Goal: Transaction & Acquisition: Purchase product/service

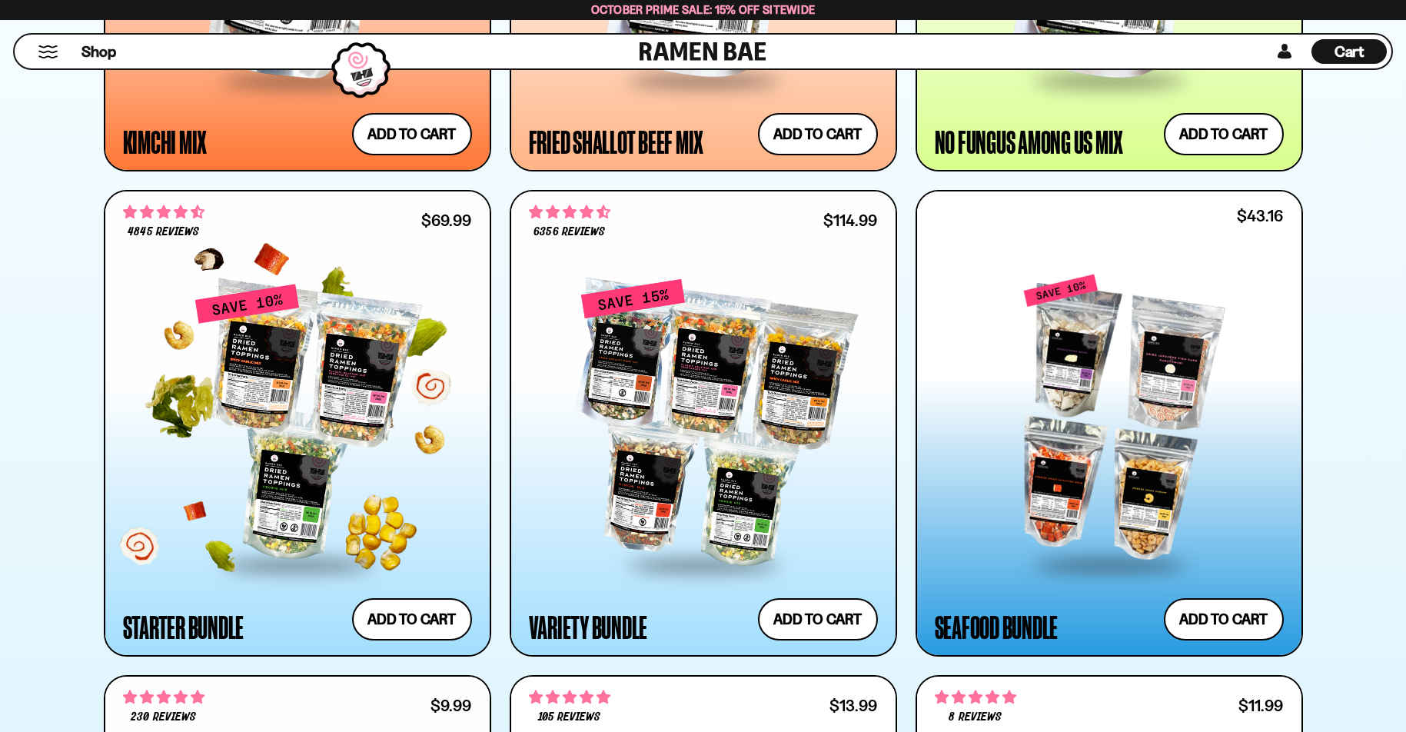
scroll to position [1728, 0]
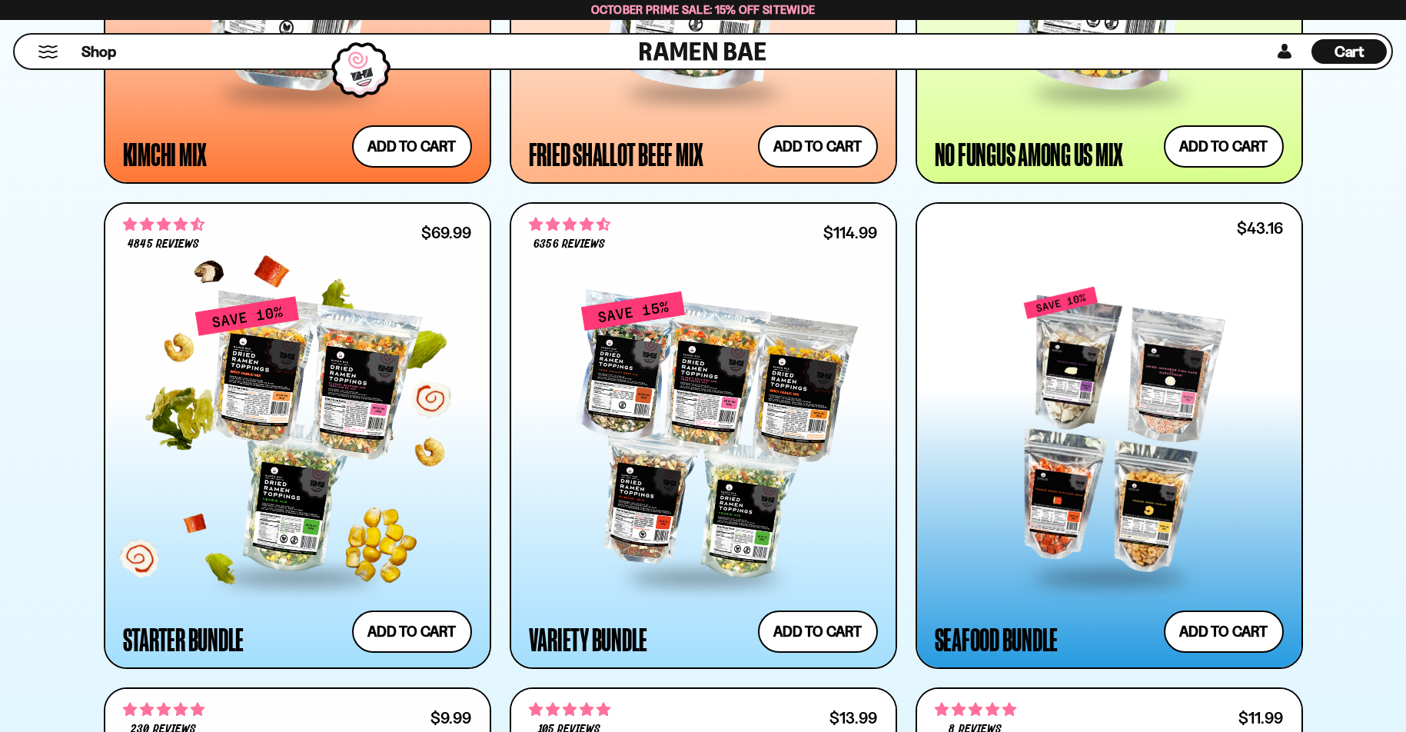
click at [338, 297] on div at bounding box center [297, 435] width 349 height 280
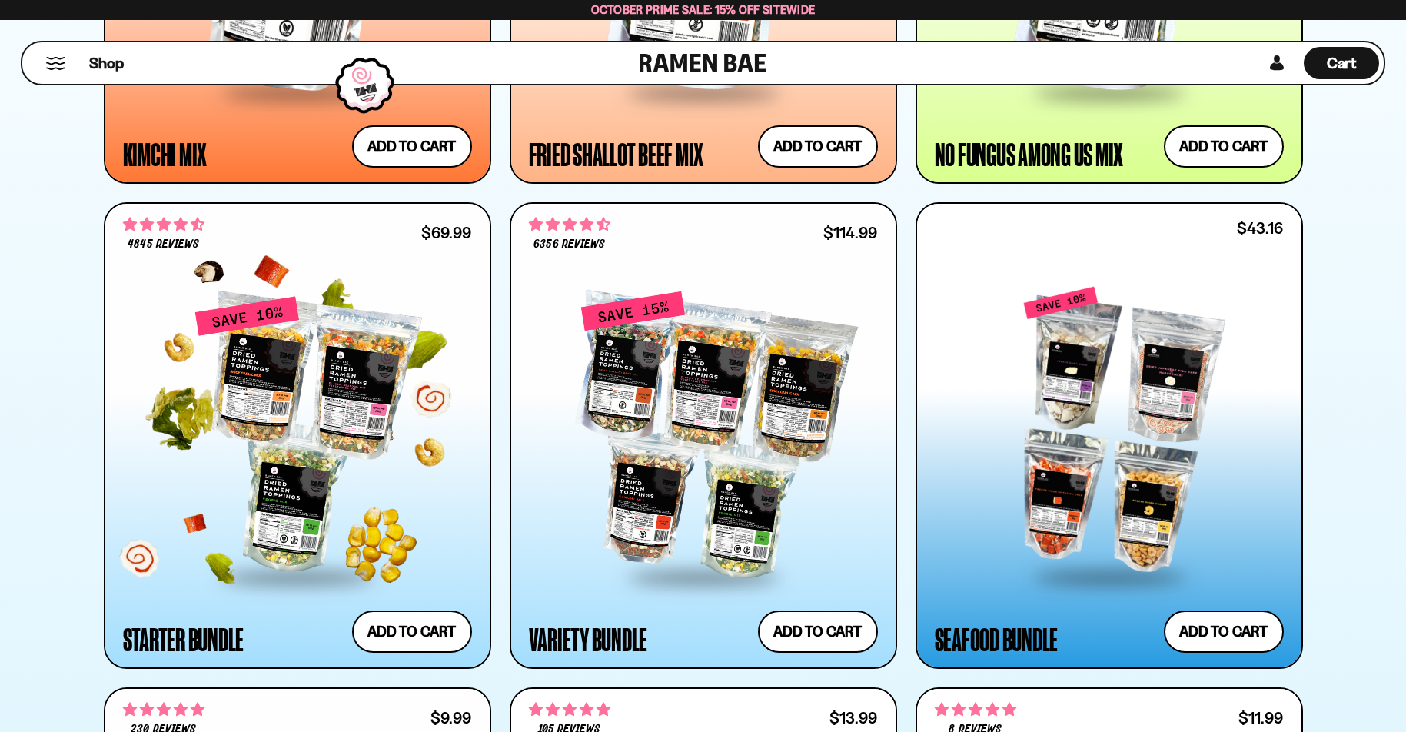
scroll to position [0, 0]
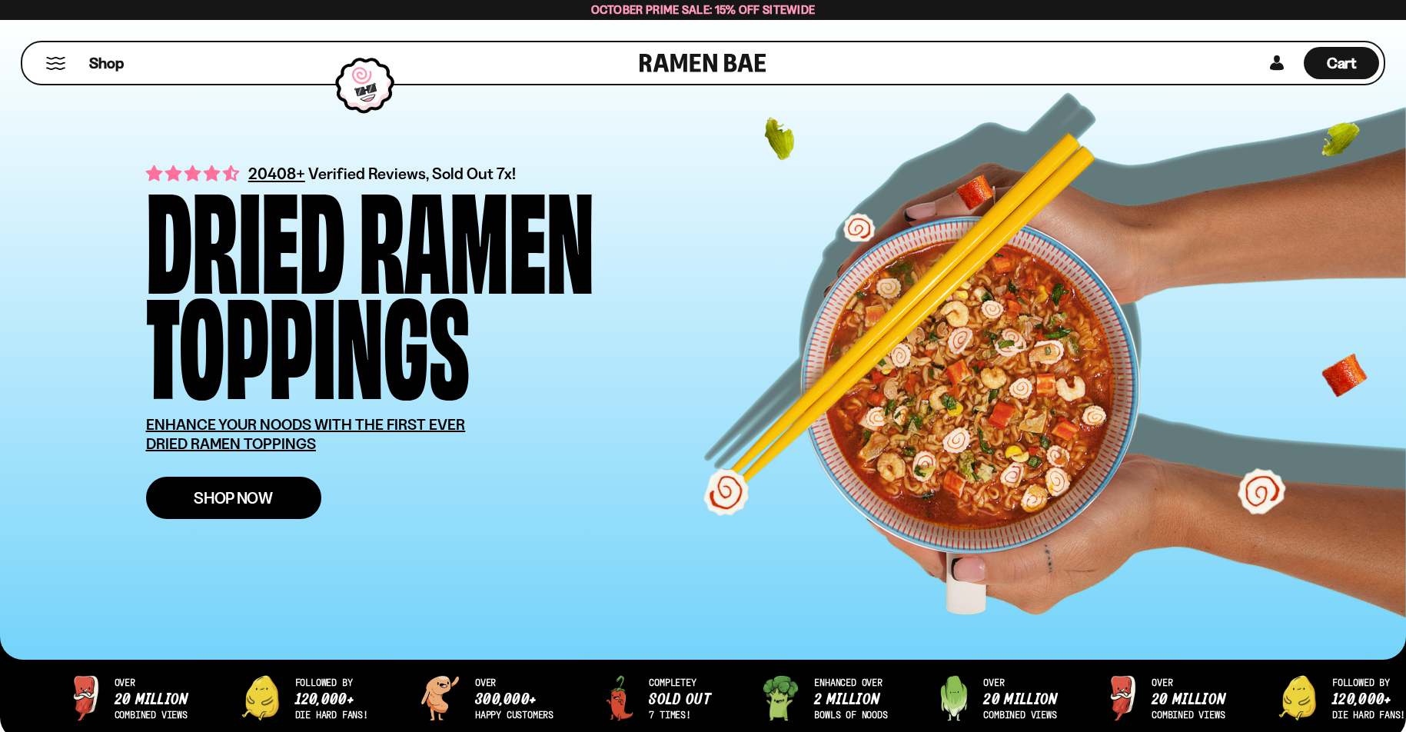
click at [231, 504] on span "Shop Now" at bounding box center [233, 498] width 79 height 16
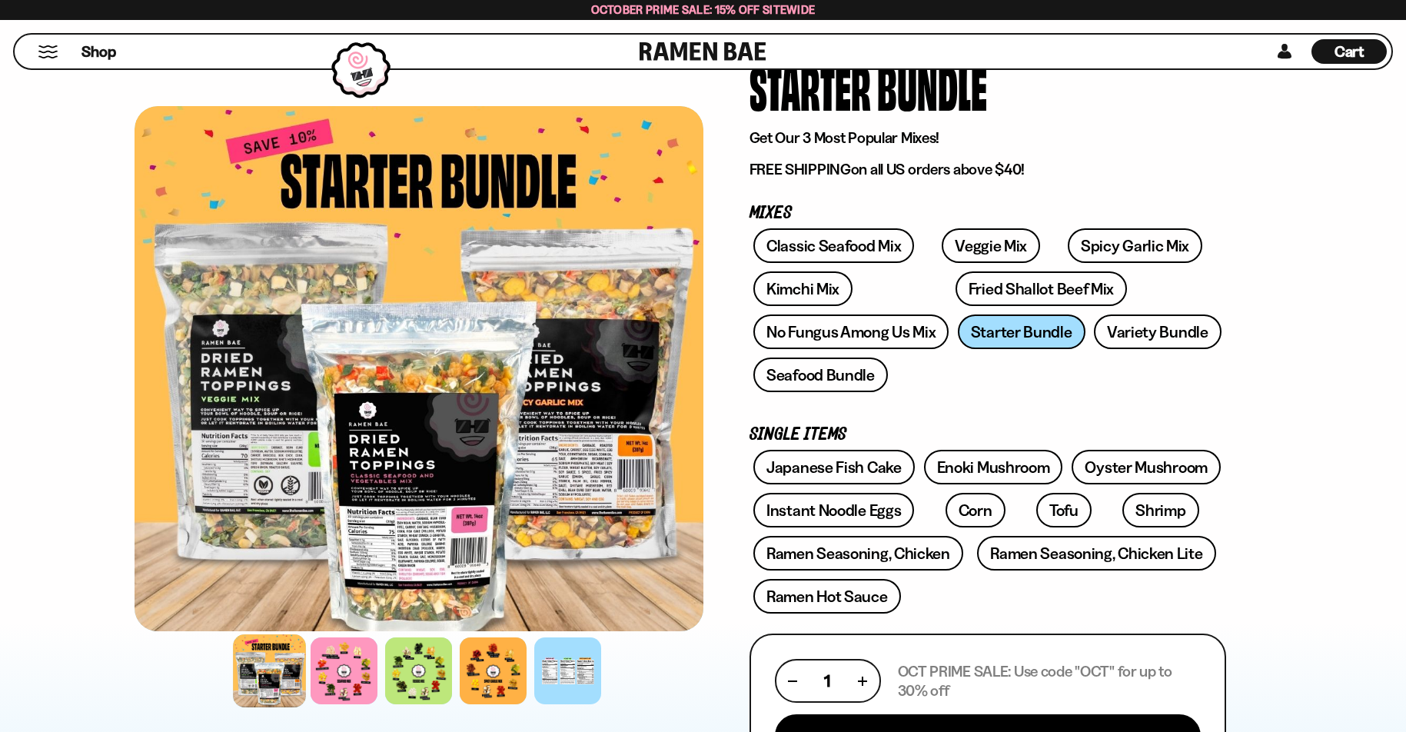
scroll to position [128, 0]
click at [244, 397] on div at bounding box center [419, 368] width 569 height 525
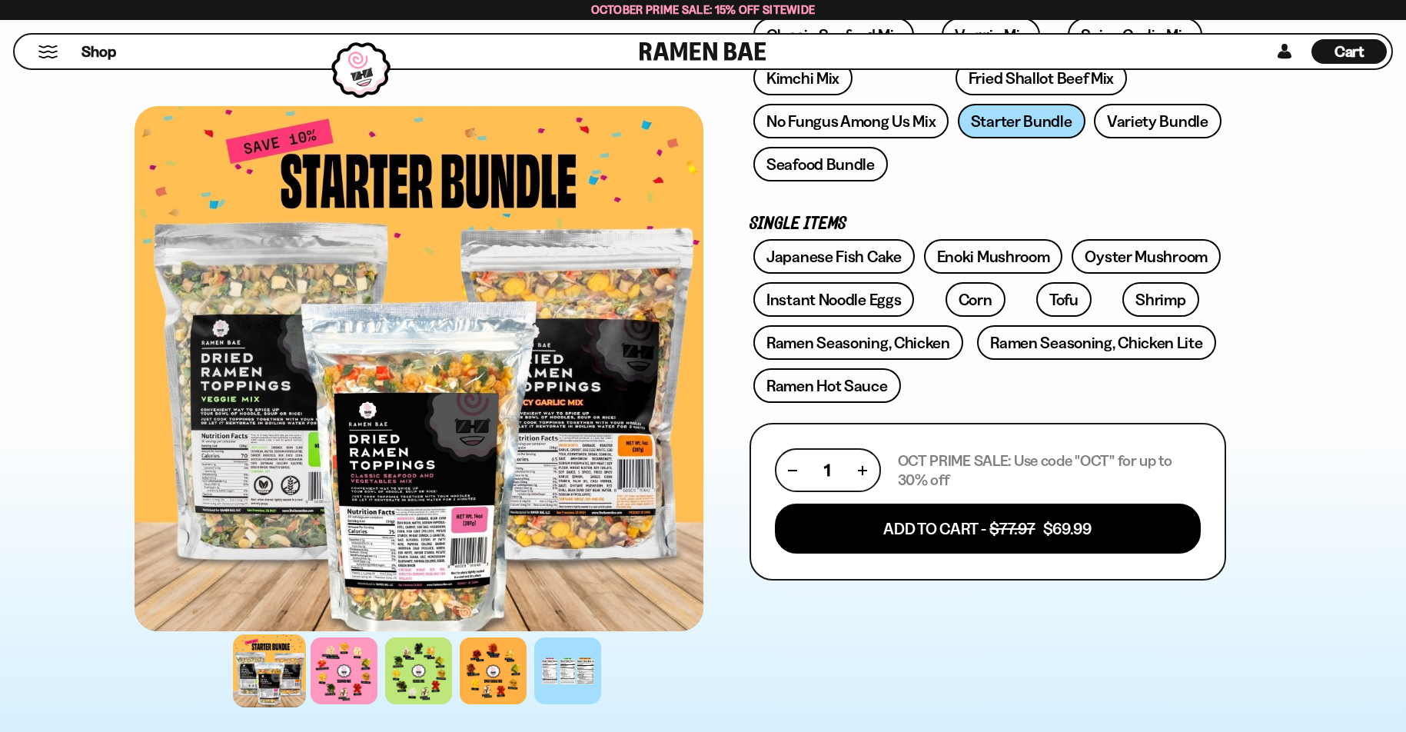
scroll to position [338, 0]
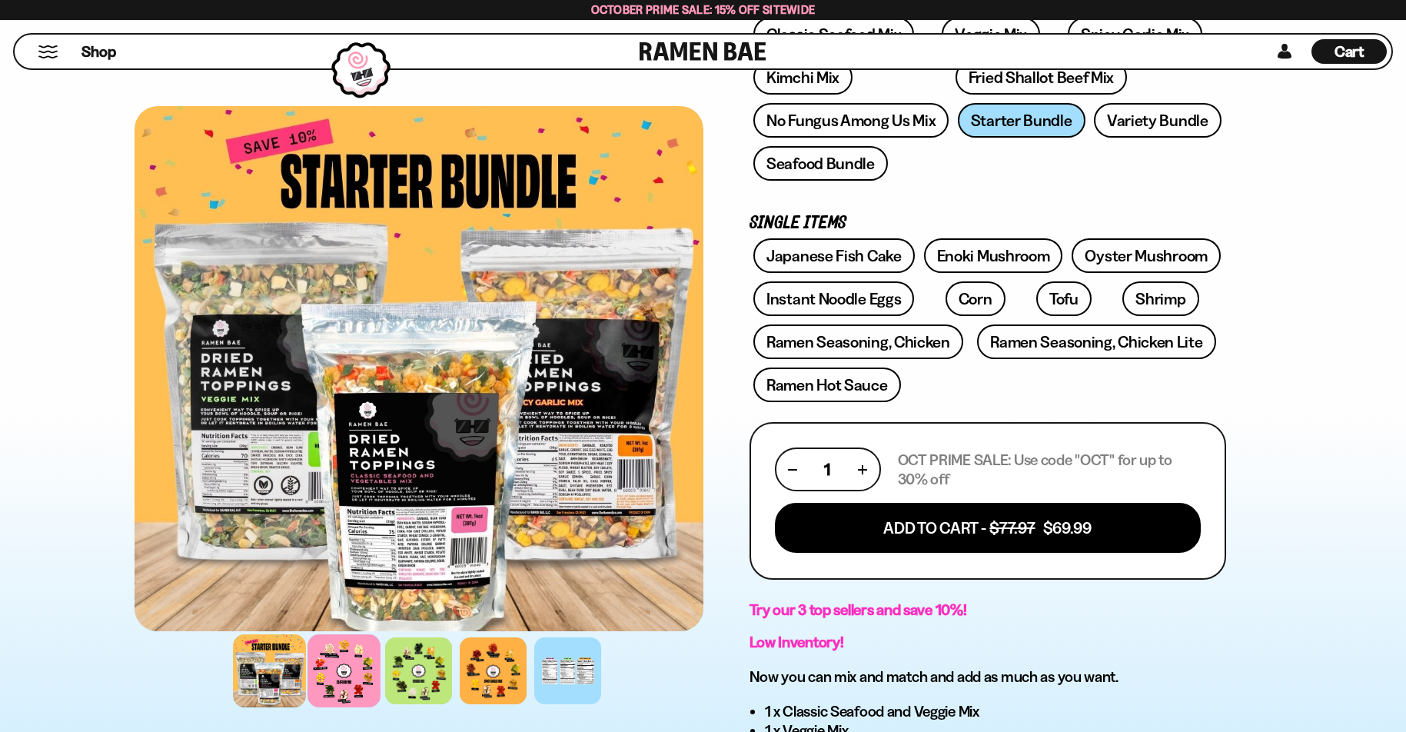
click at [340, 661] on div at bounding box center [344, 670] width 73 height 73
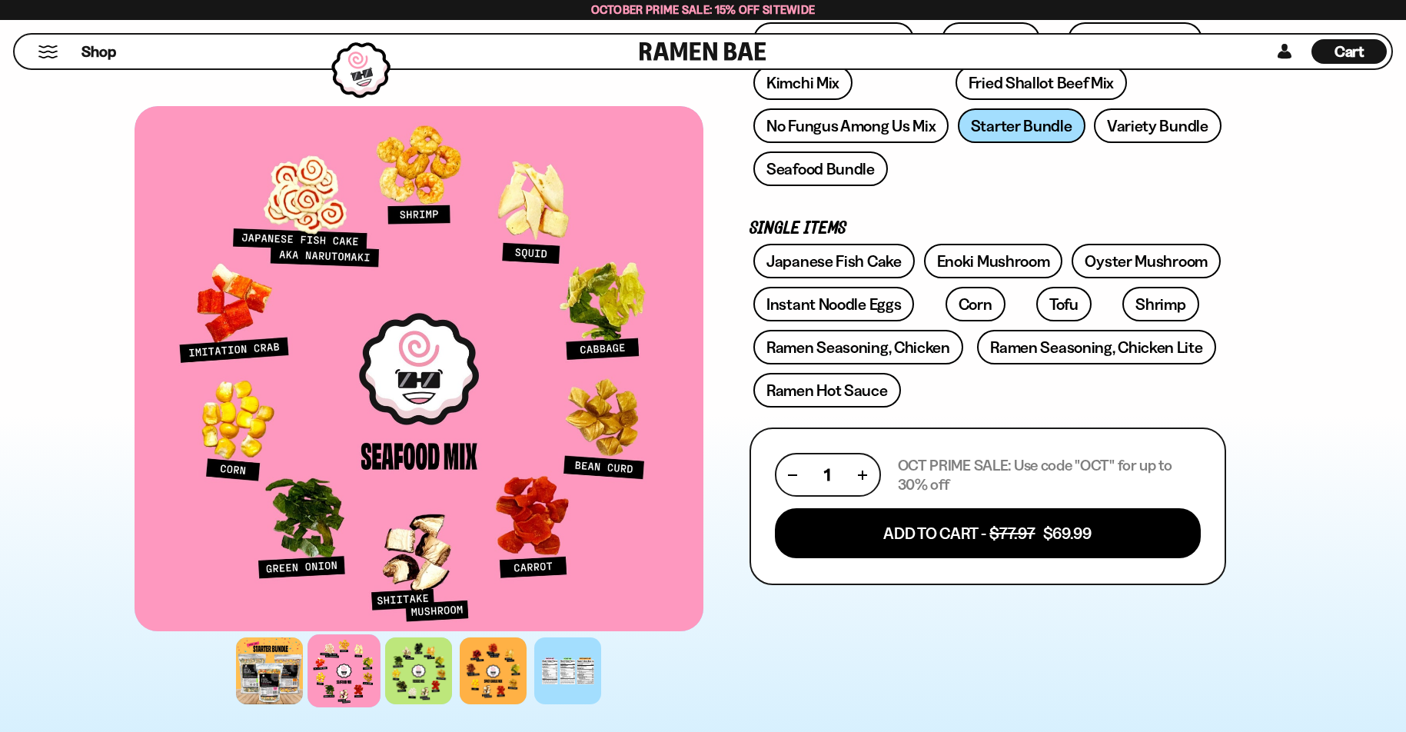
scroll to position [329, 1]
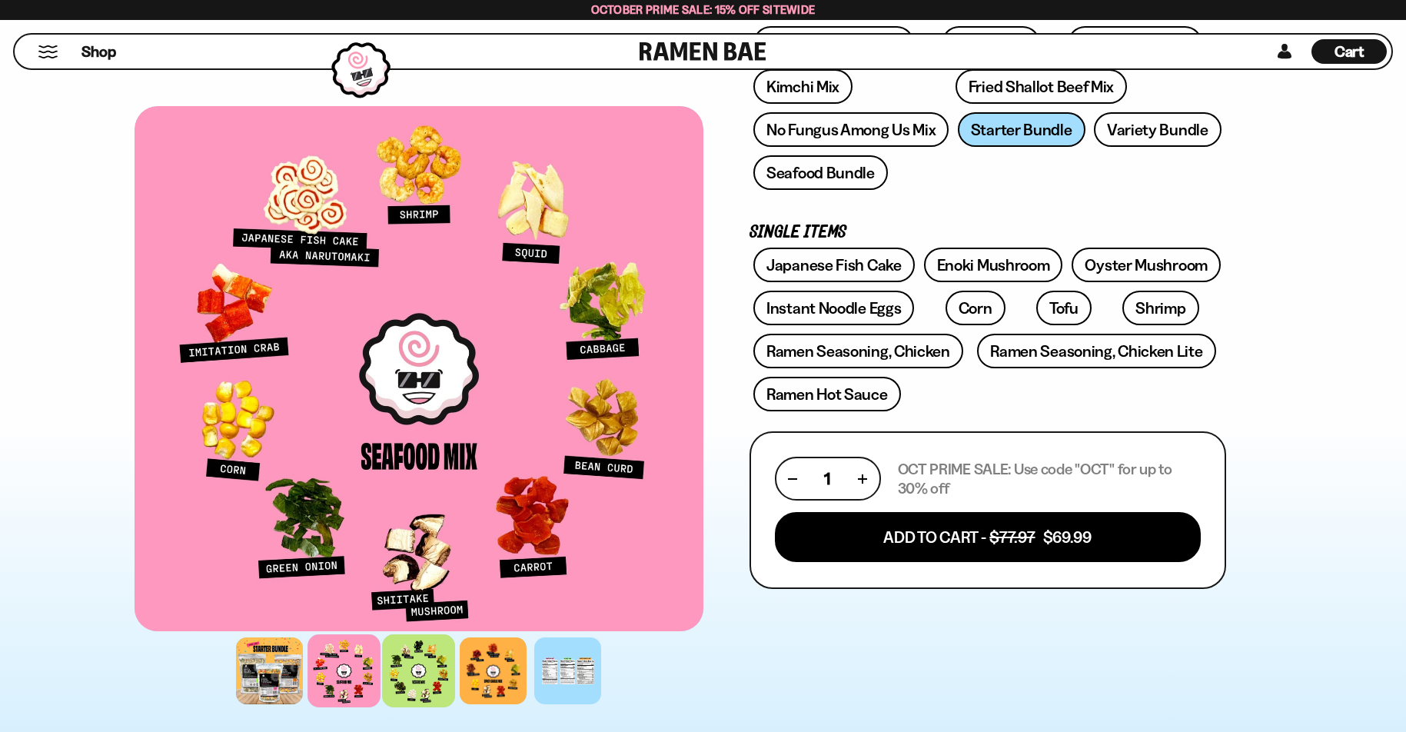
click at [419, 657] on div at bounding box center [418, 670] width 73 height 73
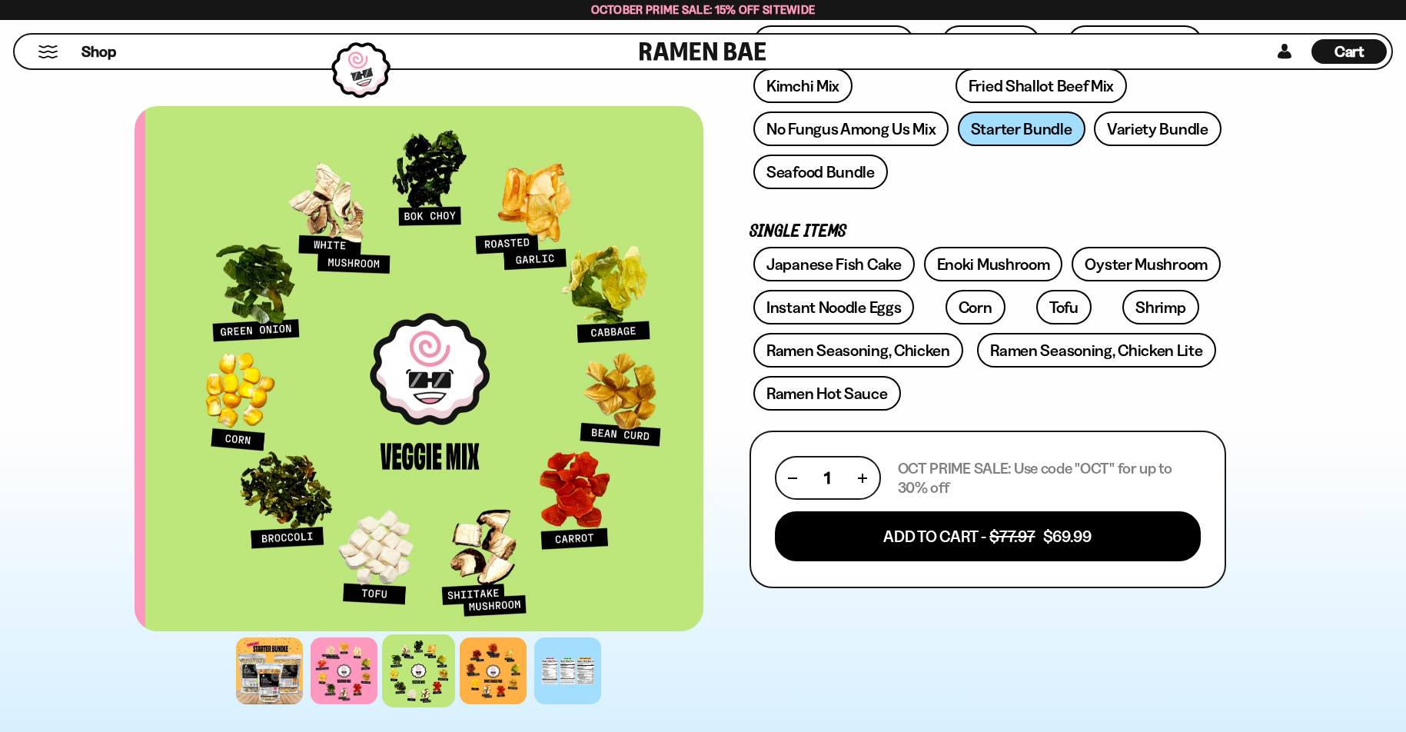
scroll to position [330, 0]
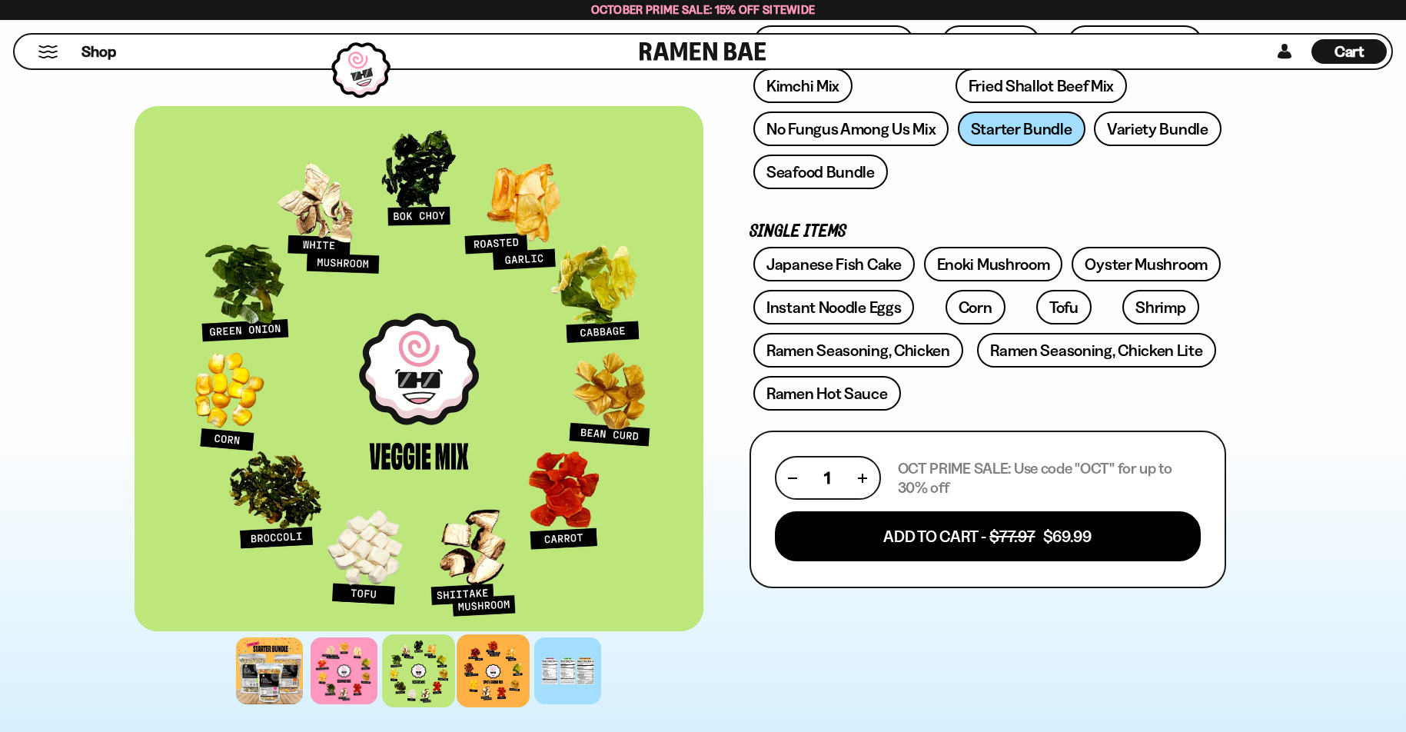
click at [481, 663] on div at bounding box center [493, 670] width 73 height 73
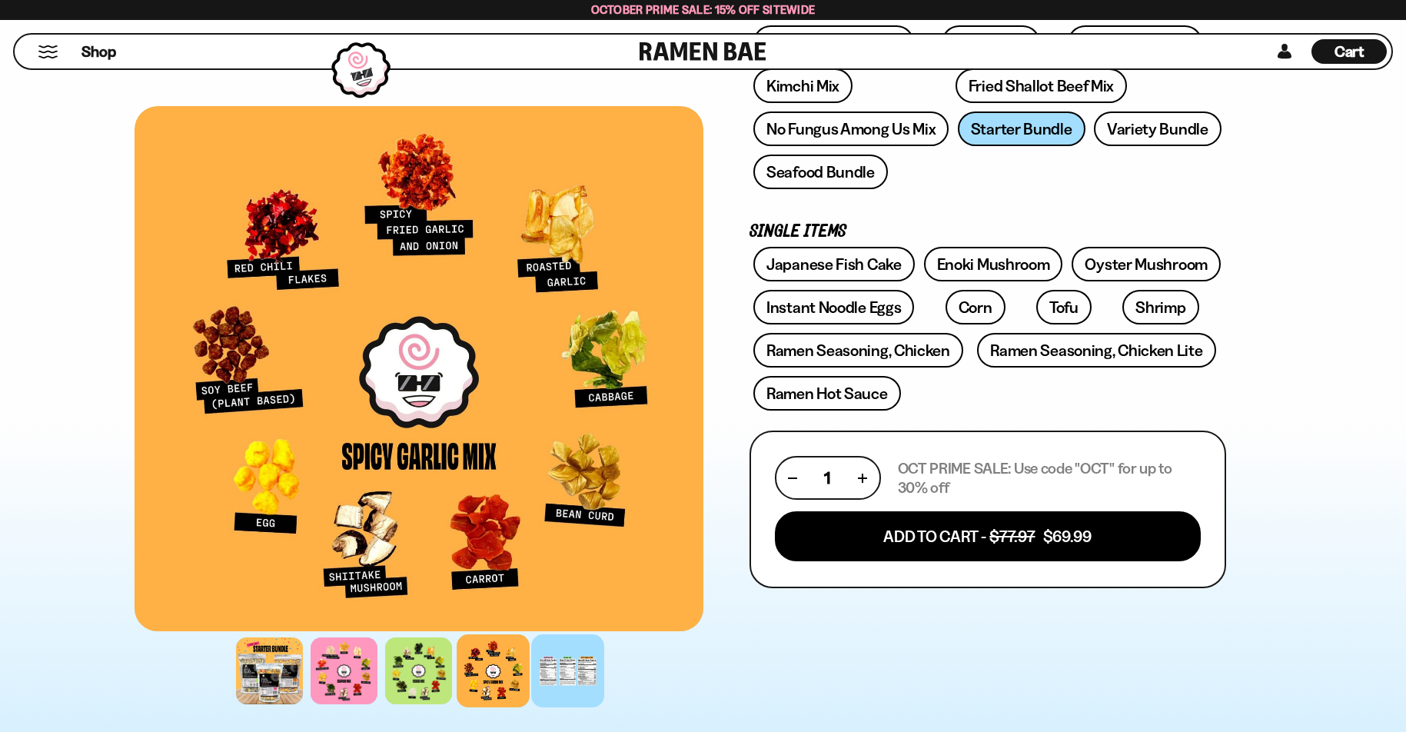
click at [567, 668] on div at bounding box center [567, 670] width 73 height 73
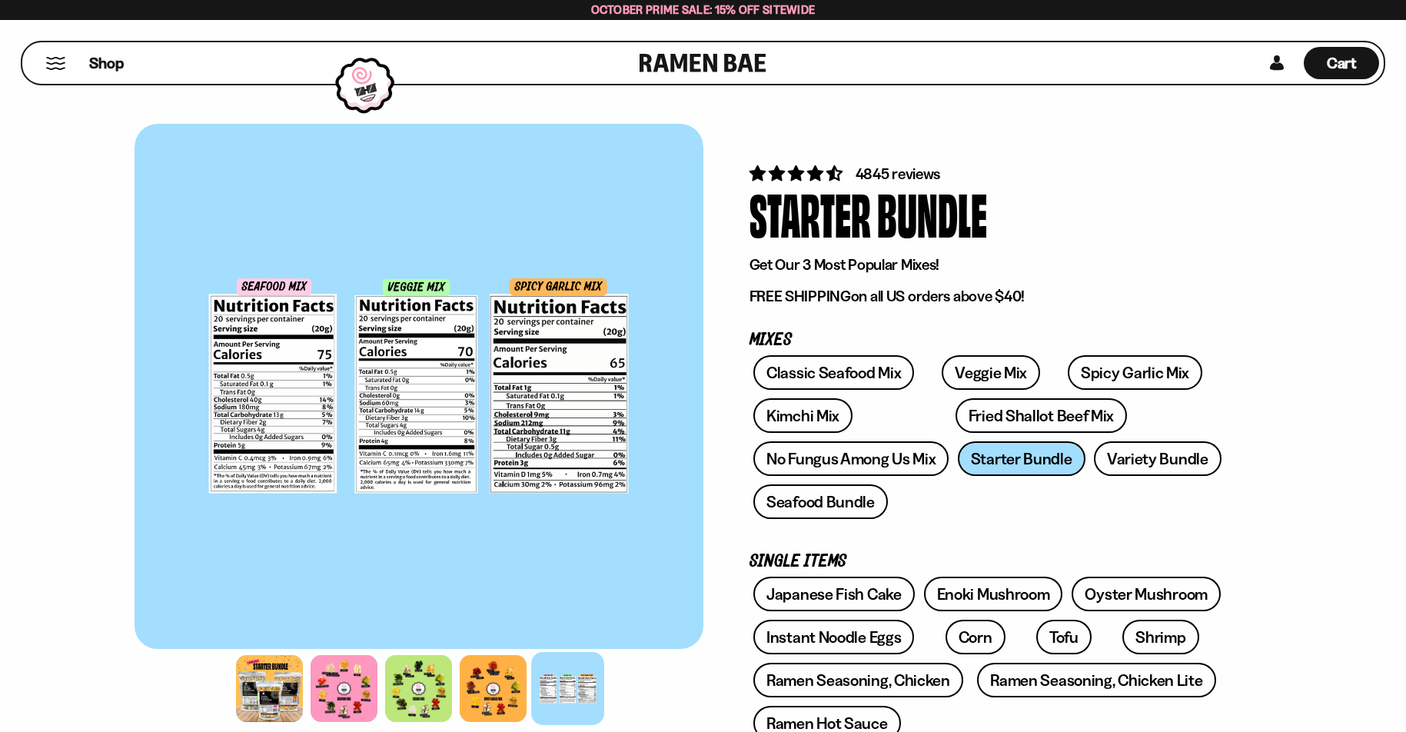
scroll to position [0, 0]
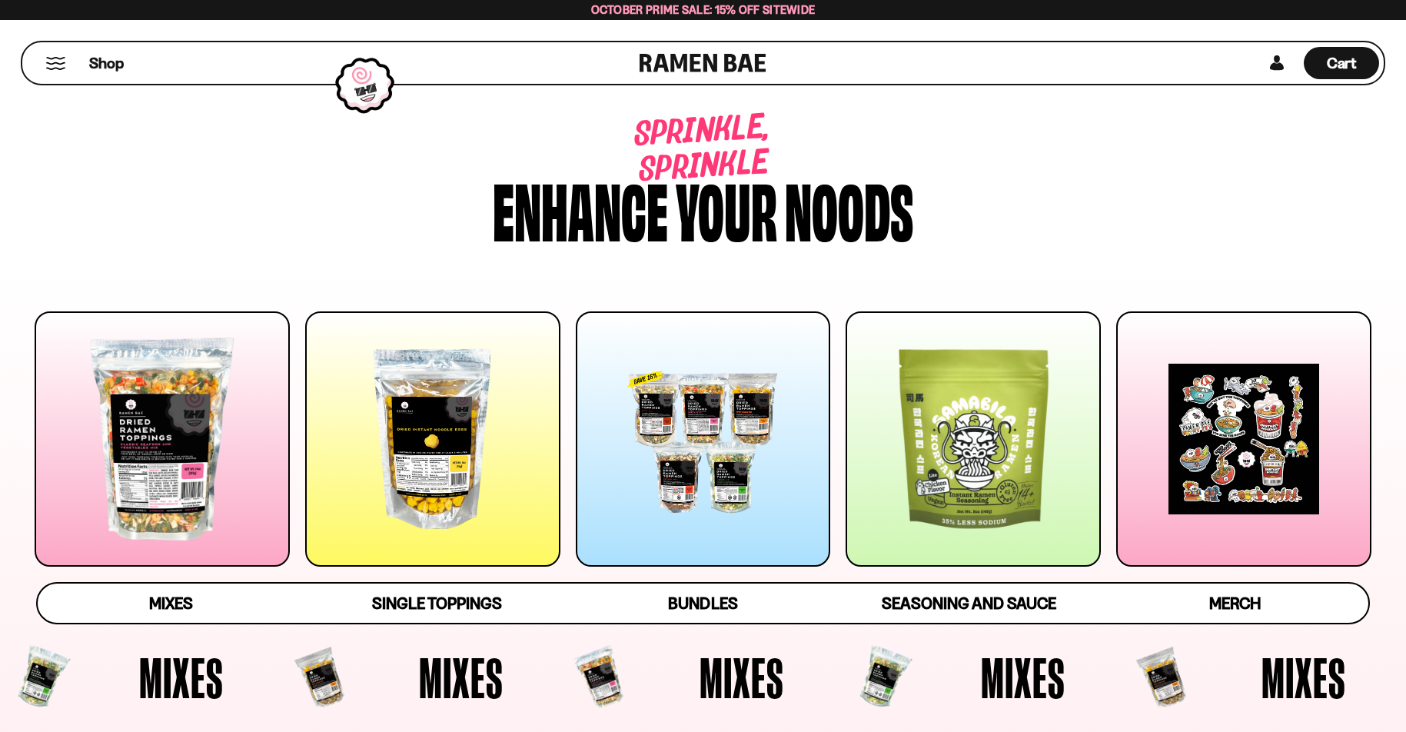
click at [697, 487] on div at bounding box center [703, 438] width 255 height 255
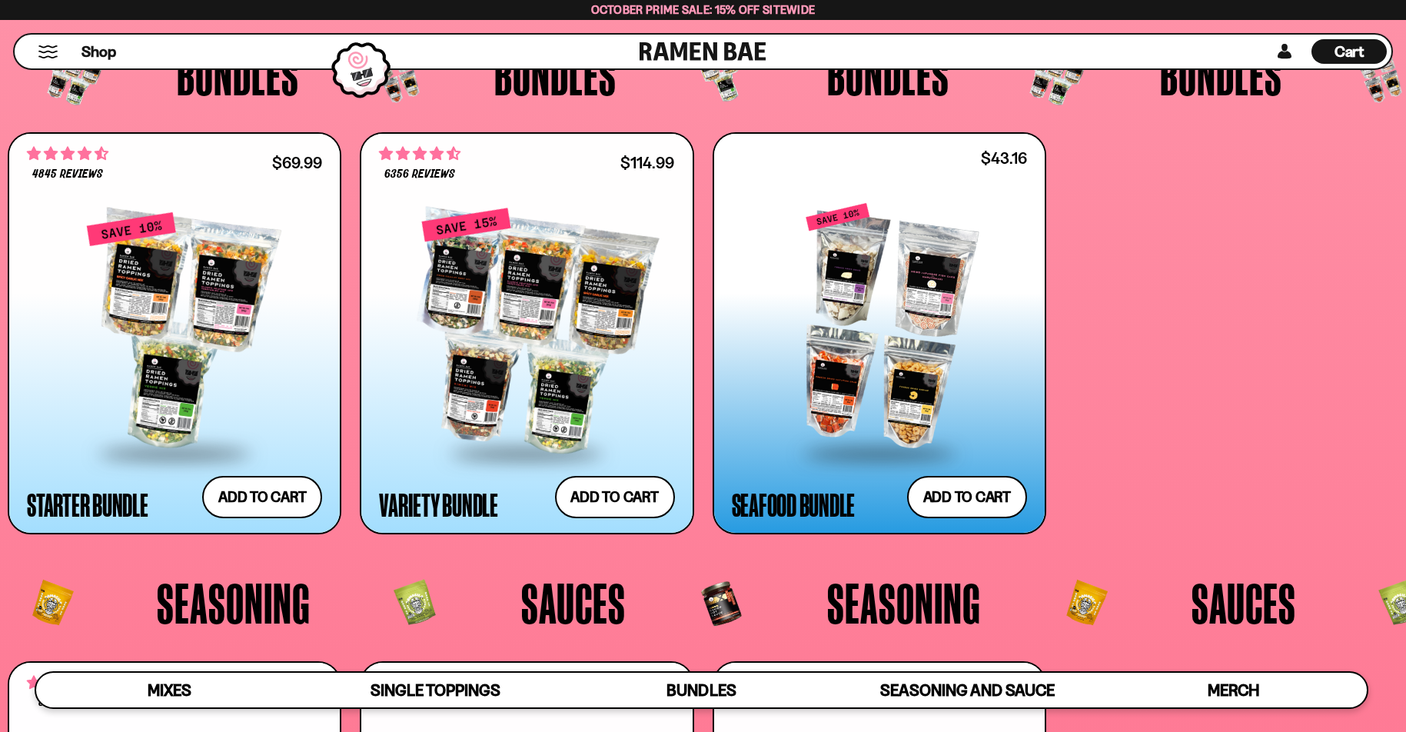
scroll to position [3760, 0]
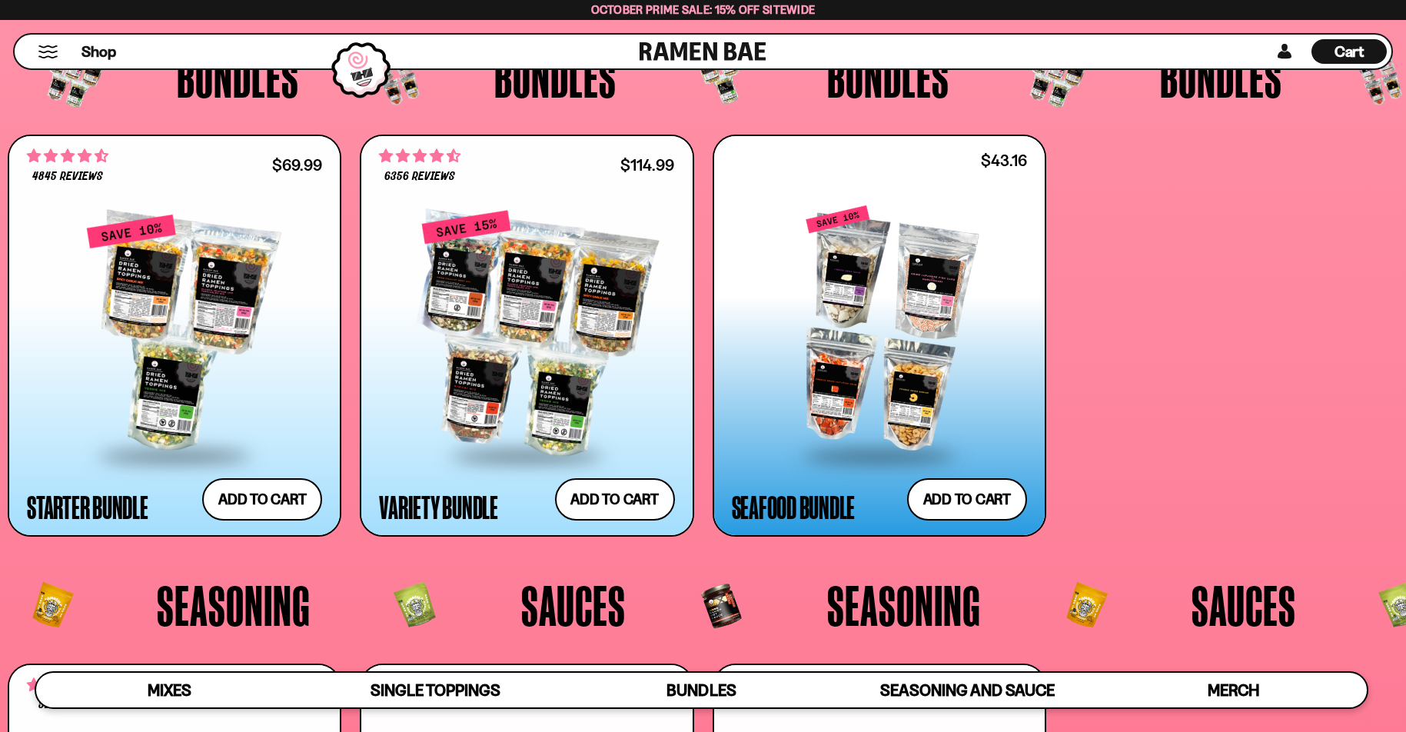
click at [922, 379] on div at bounding box center [879, 330] width 295 height 248
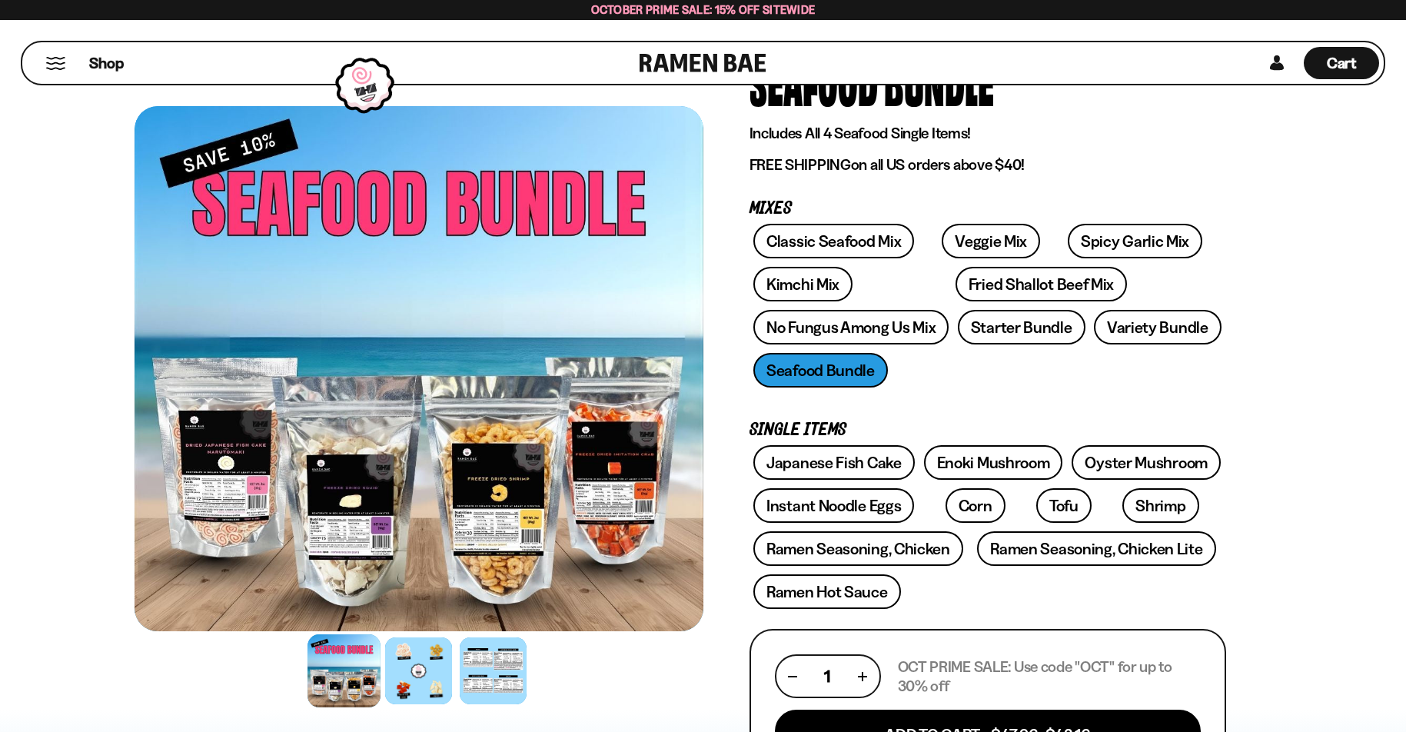
scroll to position [110, 0]
click at [427, 689] on div at bounding box center [418, 670] width 73 height 73
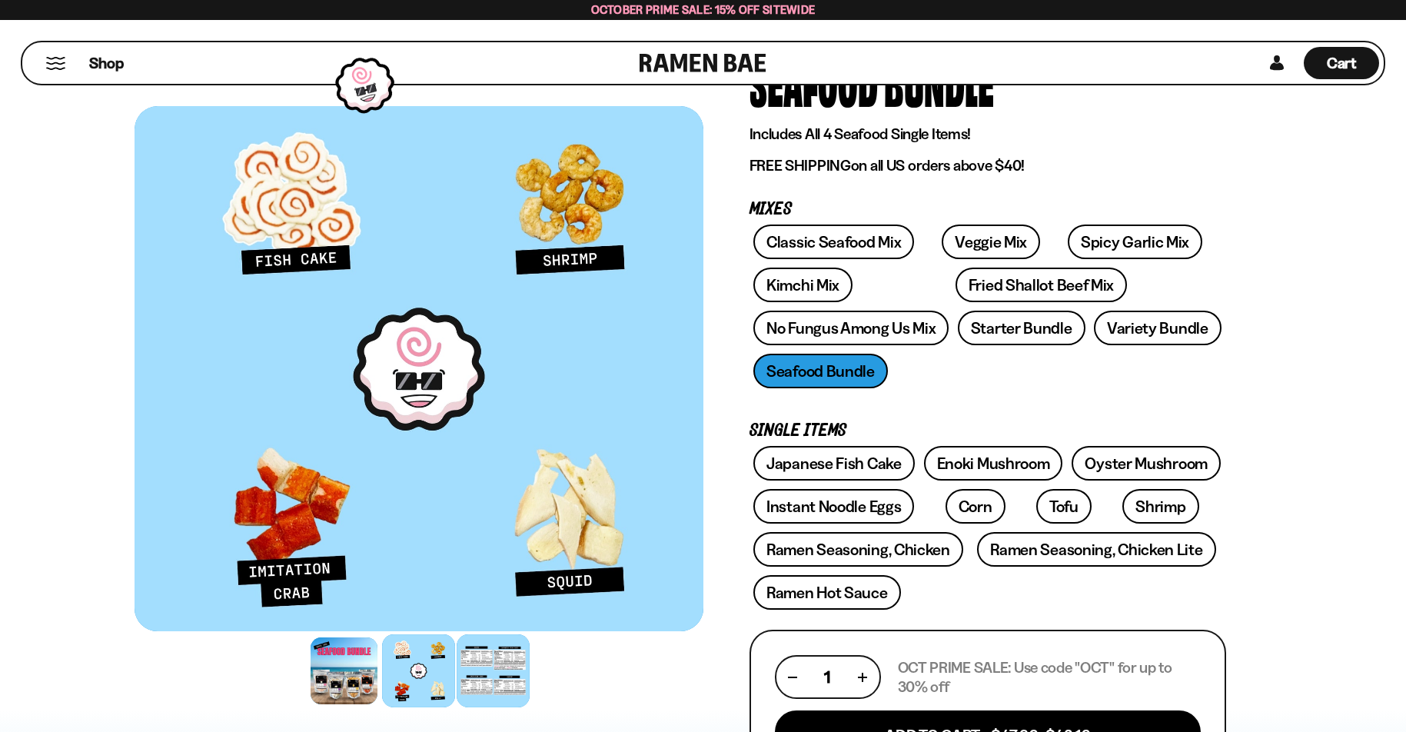
scroll to position [108, 0]
click at [498, 681] on div at bounding box center [493, 670] width 73 height 73
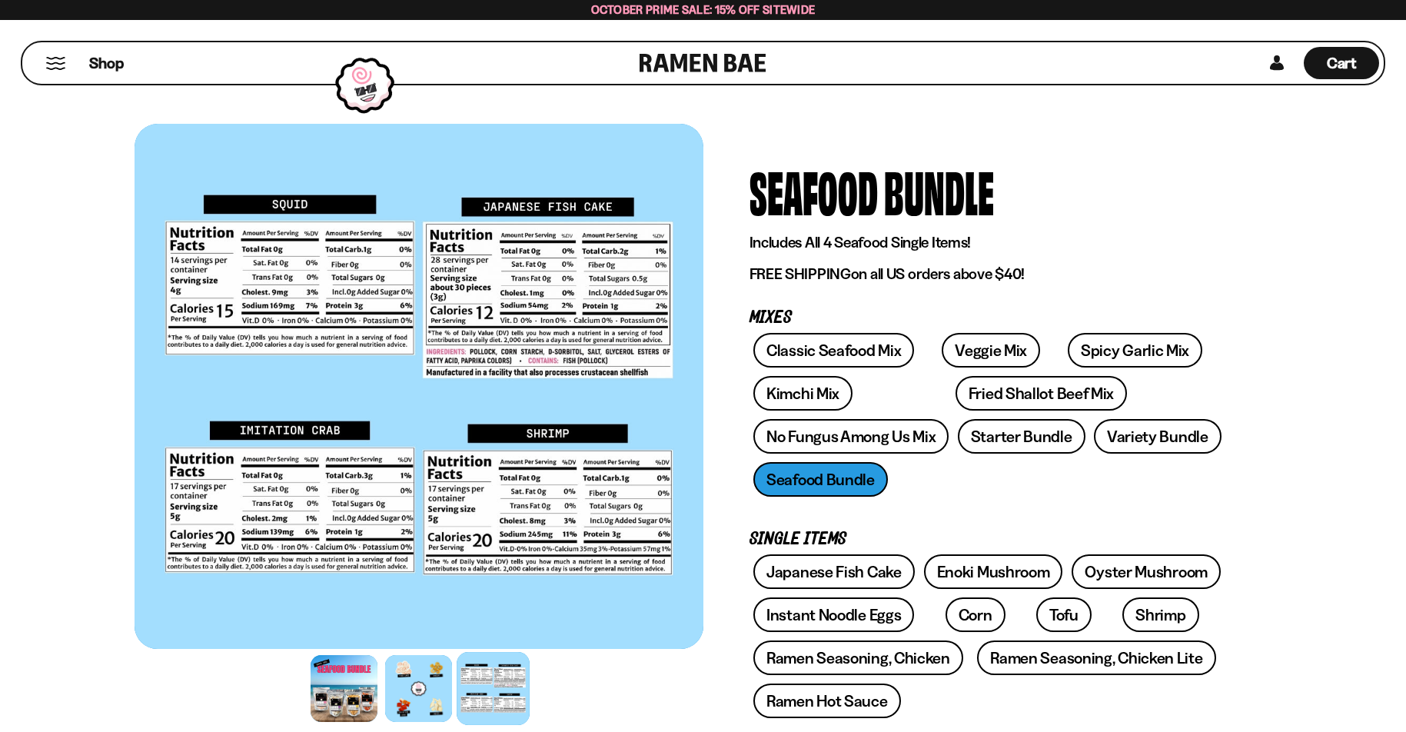
scroll to position [0, 0]
click at [112, 67] on span "Shop" at bounding box center [107, 63] width 38 height 23
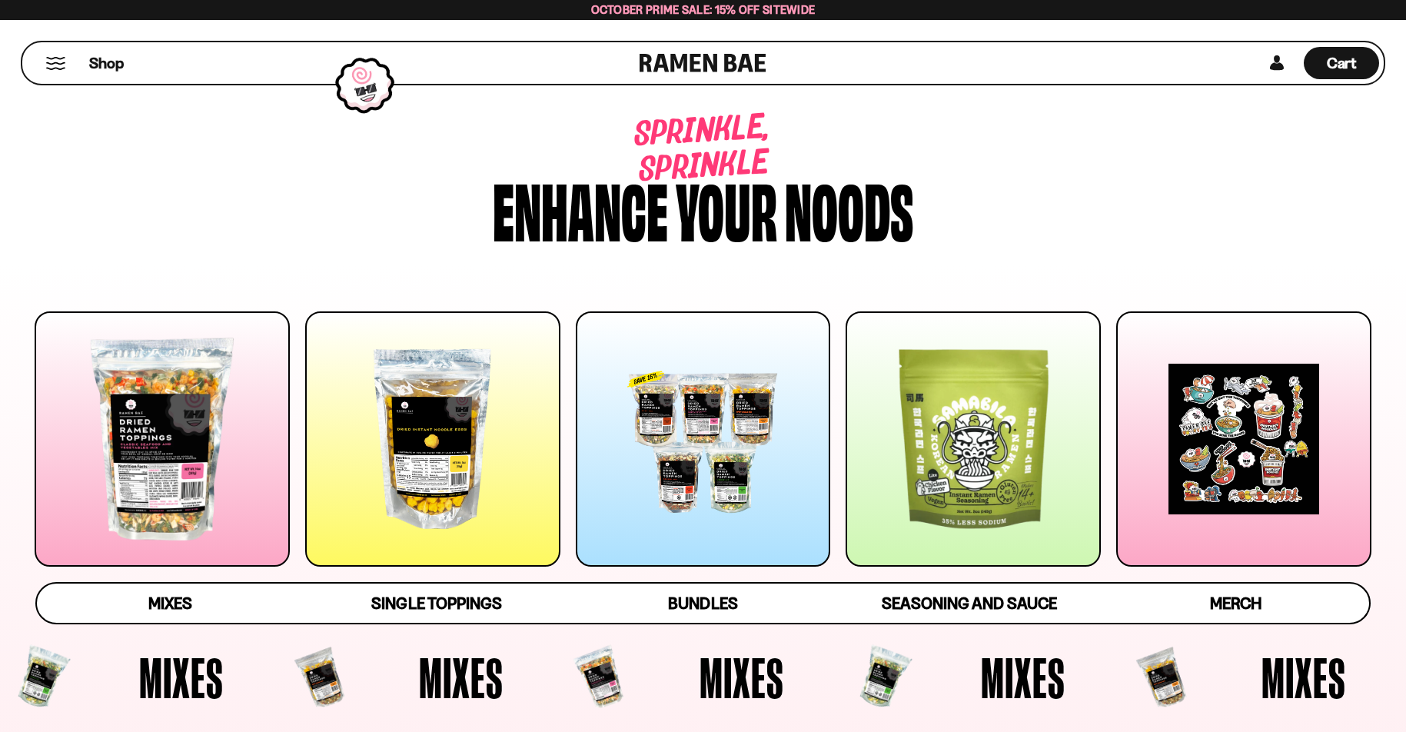
click at [657, 434] on div at bounding box center [703, 438] width 255 height 255
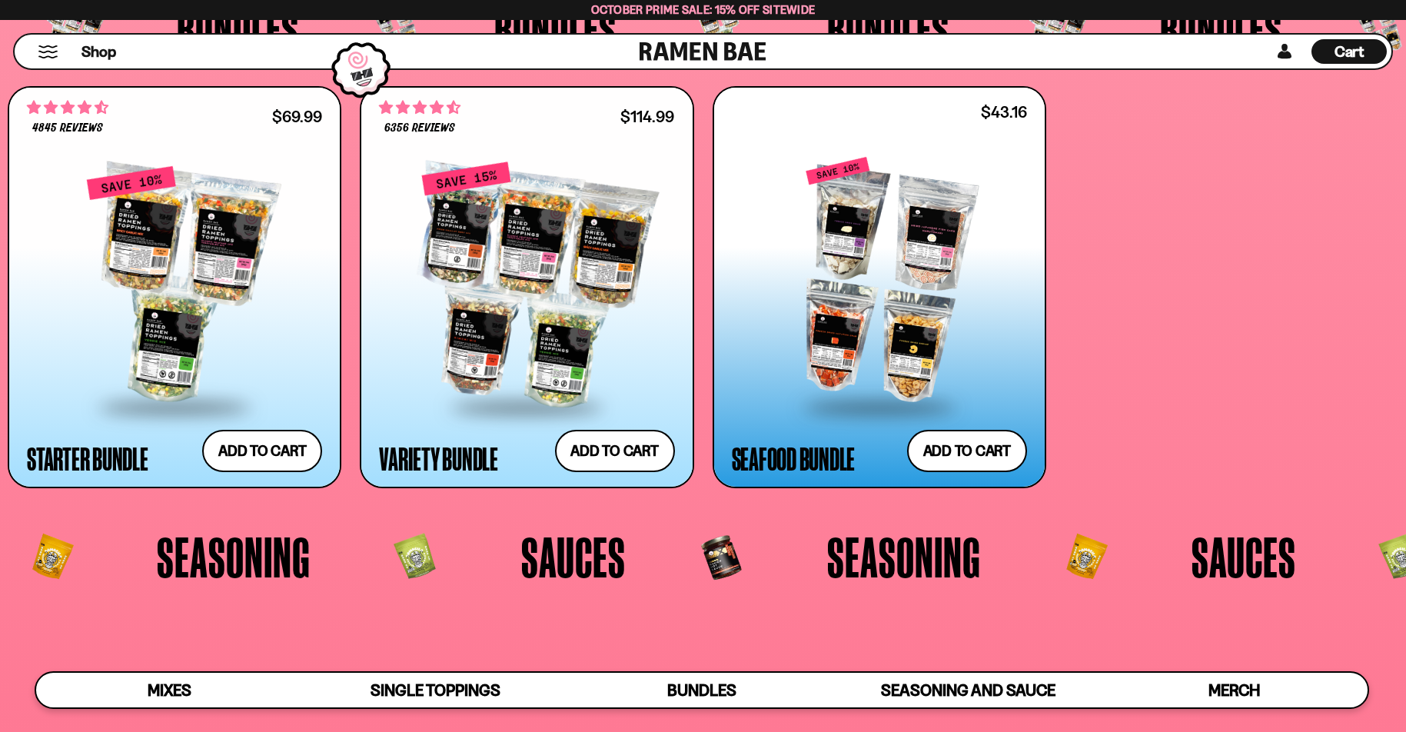
scroll to position [3879, 0]
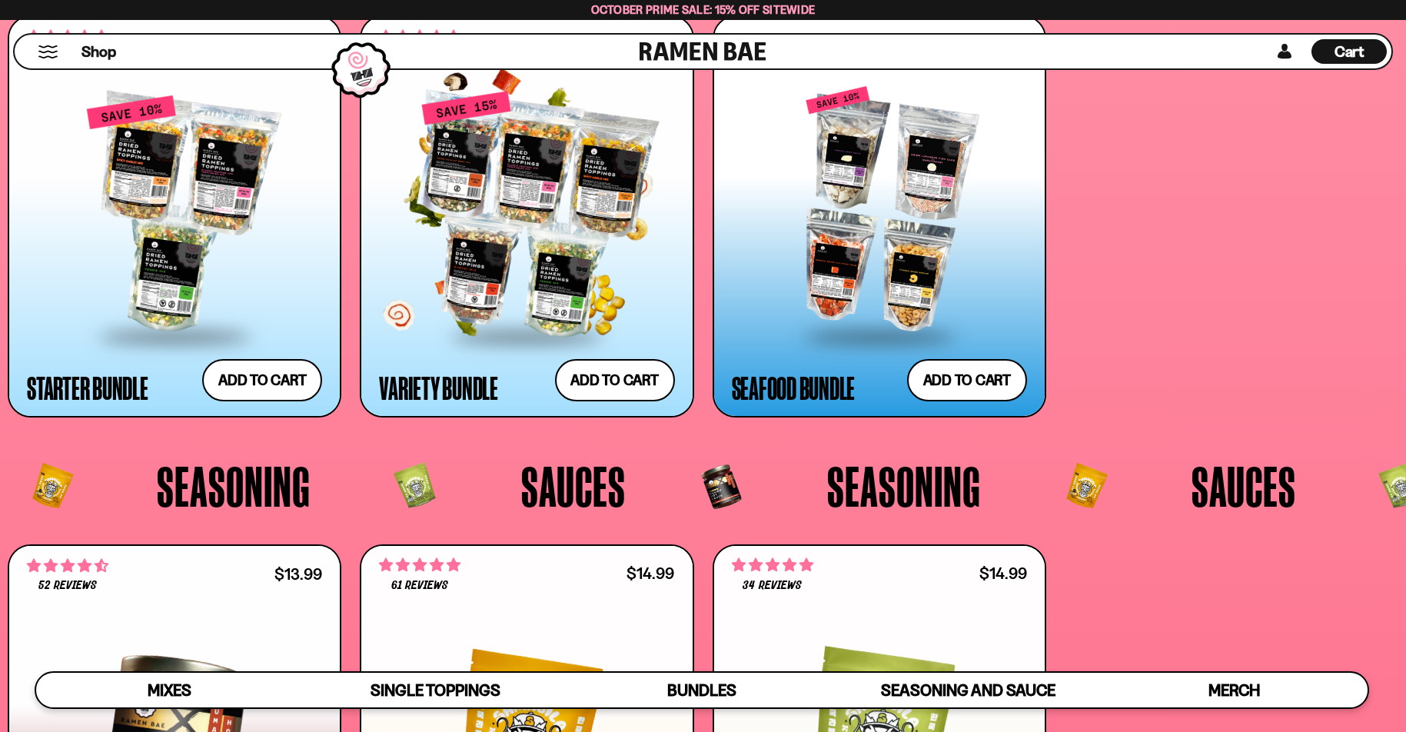
click at [605, 263] on div at bounding box center [526, 215] width 295 height 240
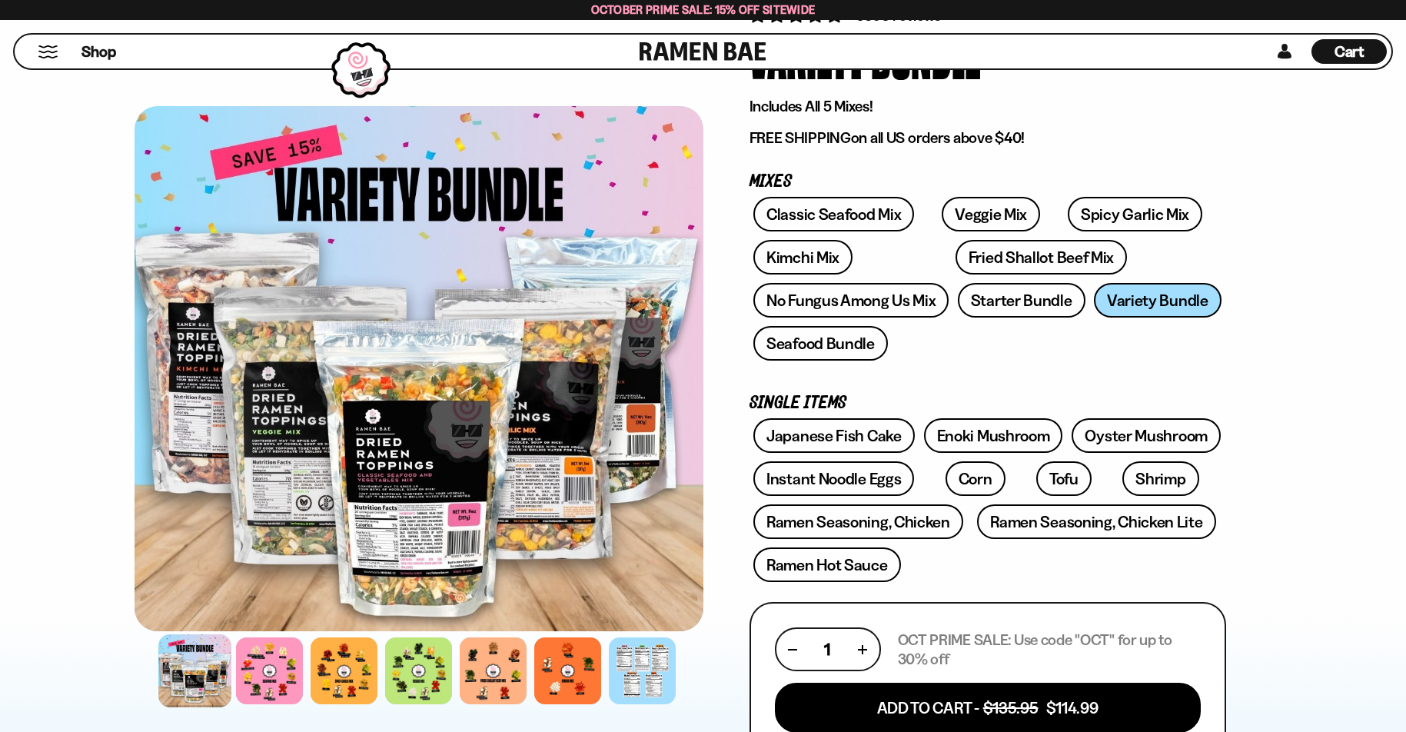
scroll to position [159, 0]
click at [272, 659] on div at bounding box center [269, 670] width 73 height 73
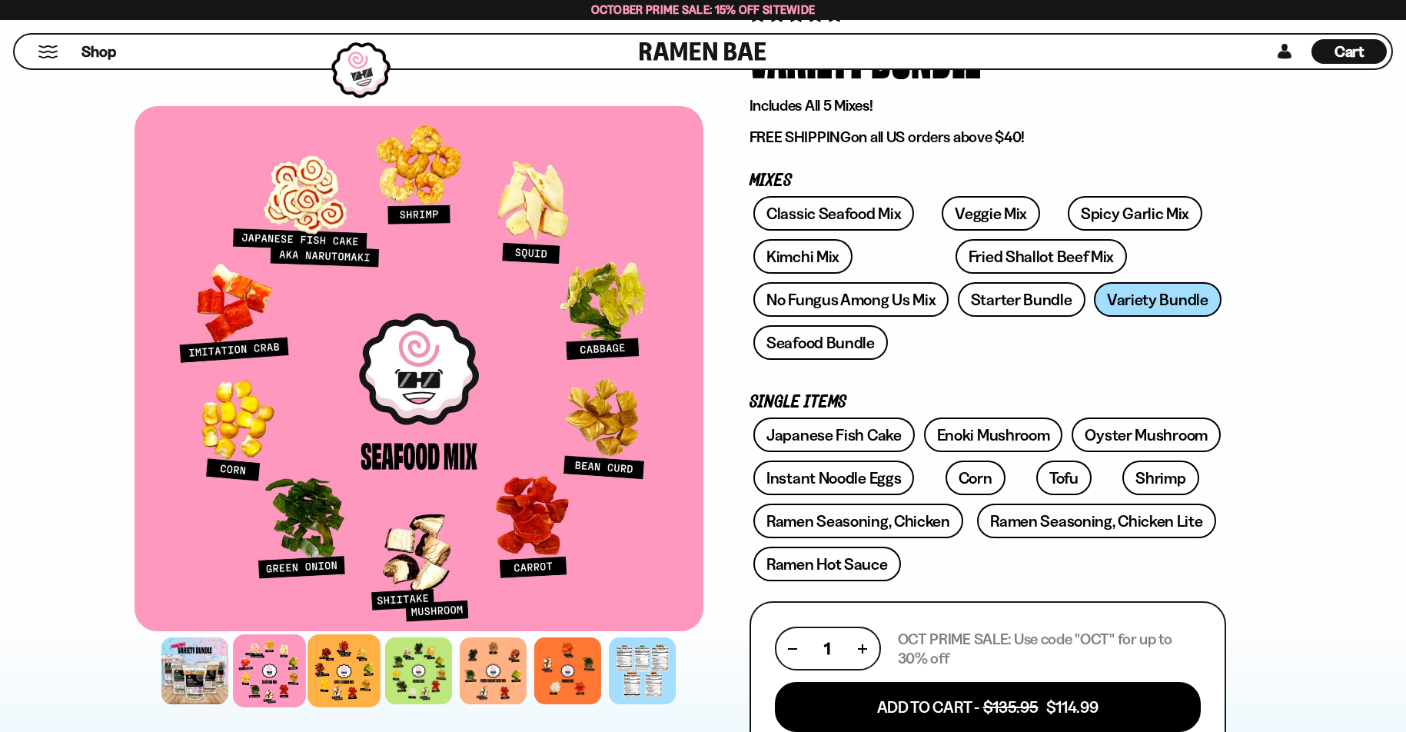
click at [340, 677] on div at bounding box center [344, 670] width 73 height 73
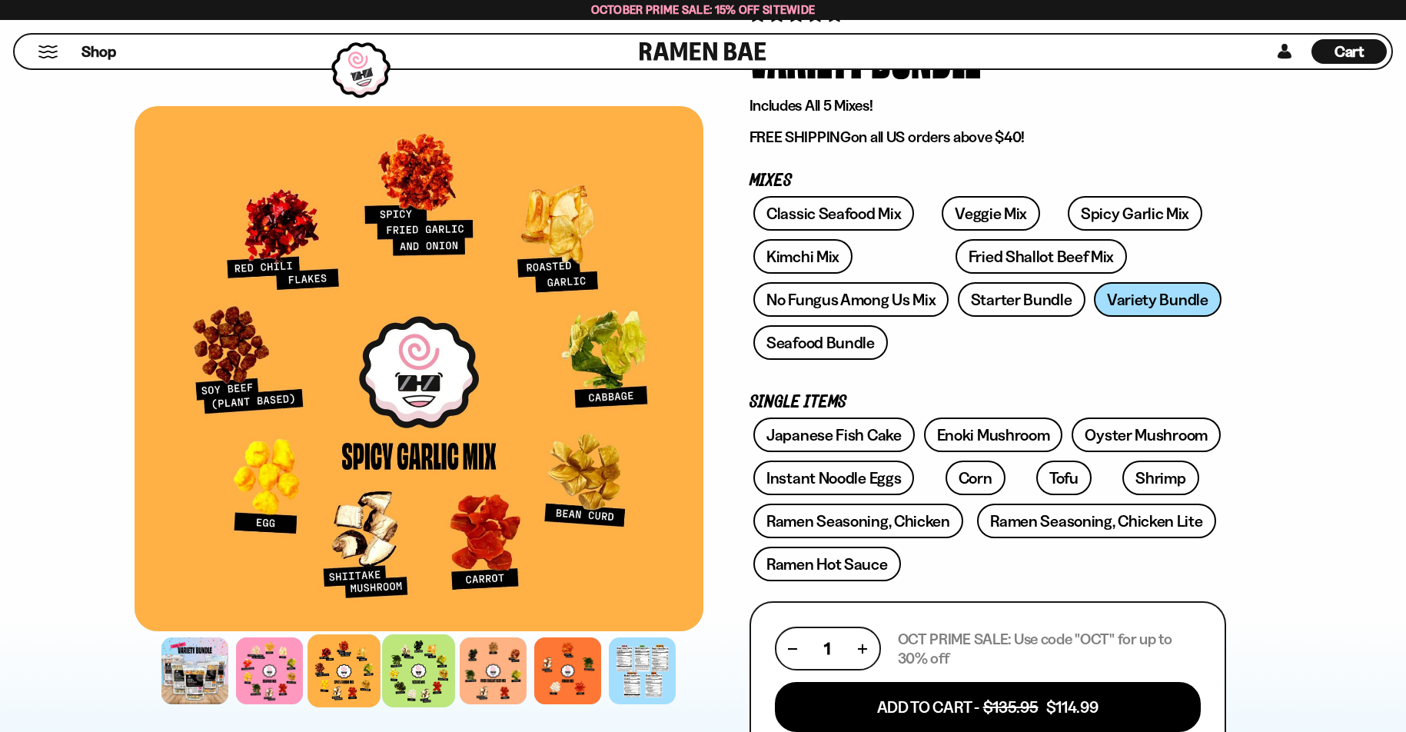
click at [403, 674] on div at bounding box center [418, 670] width 73 height 73
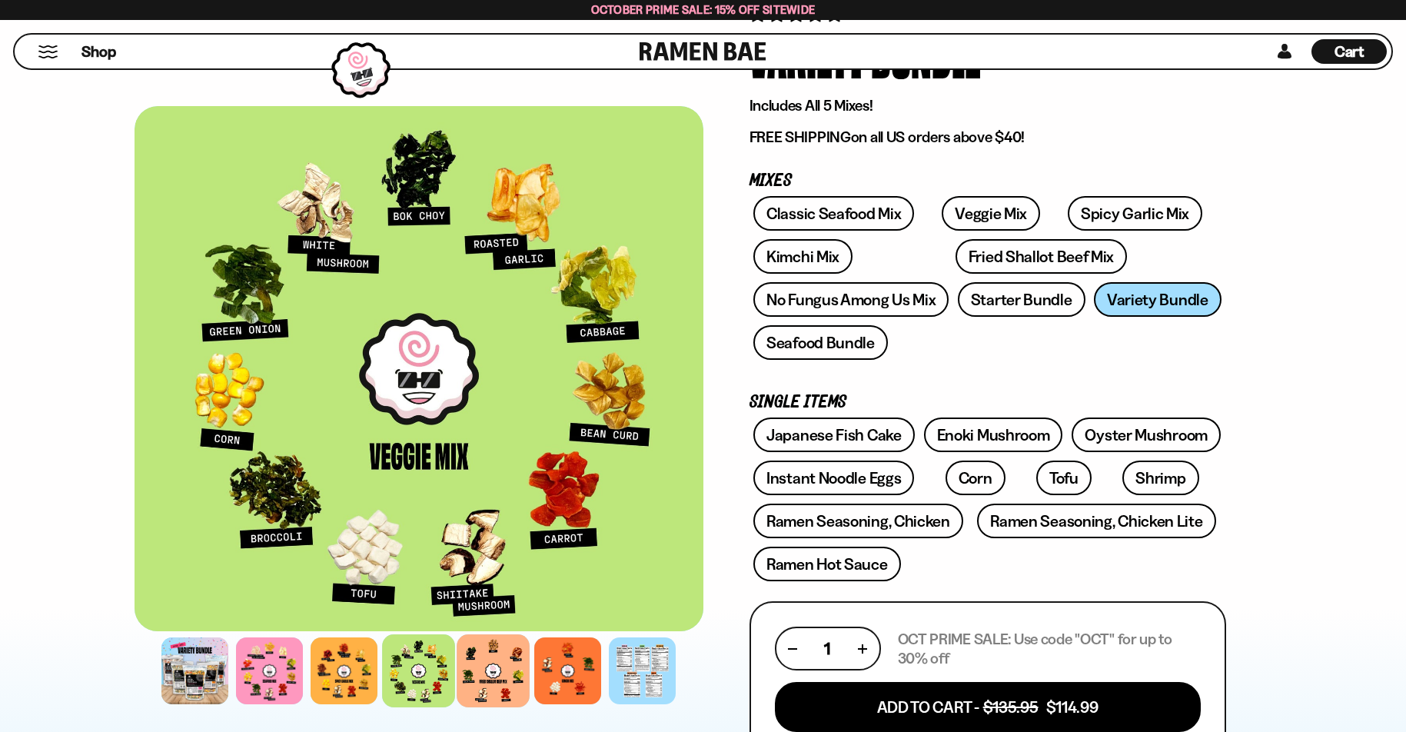
click at [494, 672] on div at bounding box center [493, 670] width 73 height 73
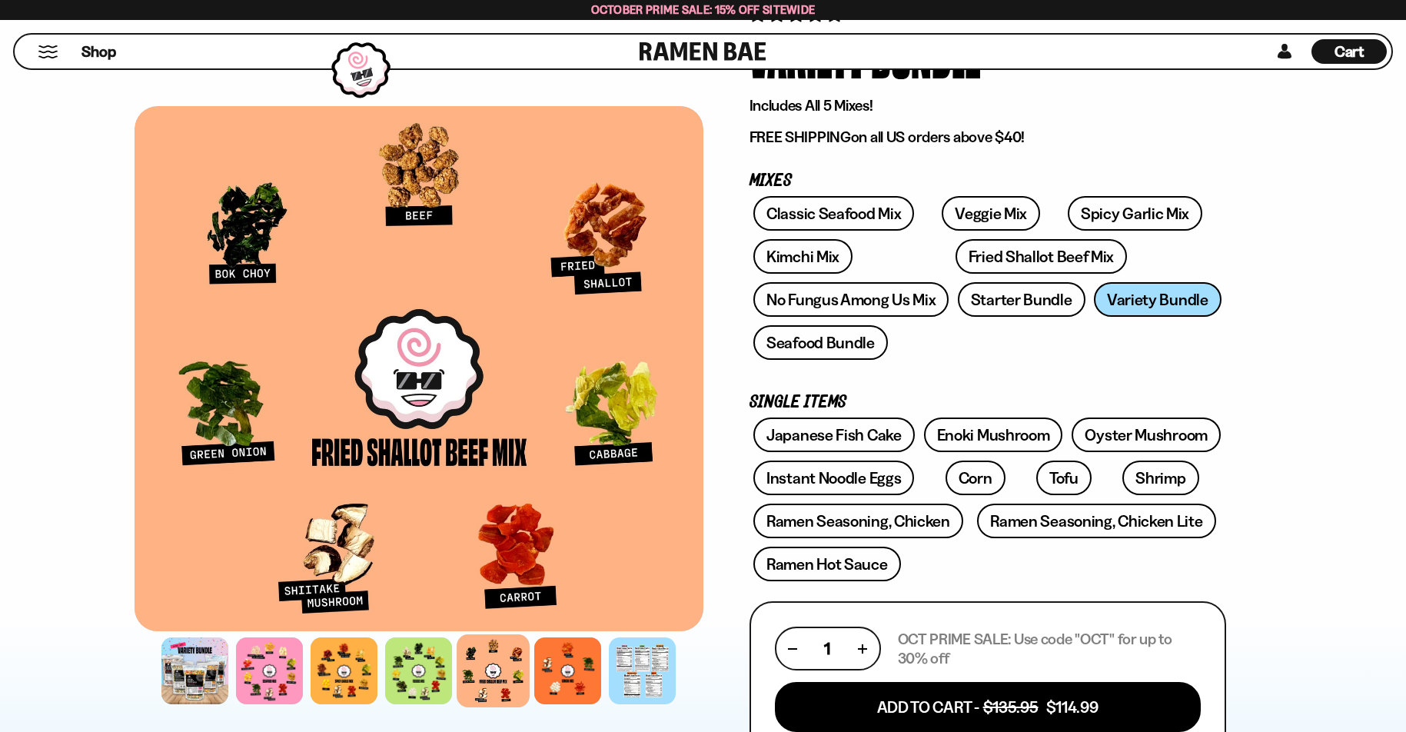
scroll to position [165, 0]
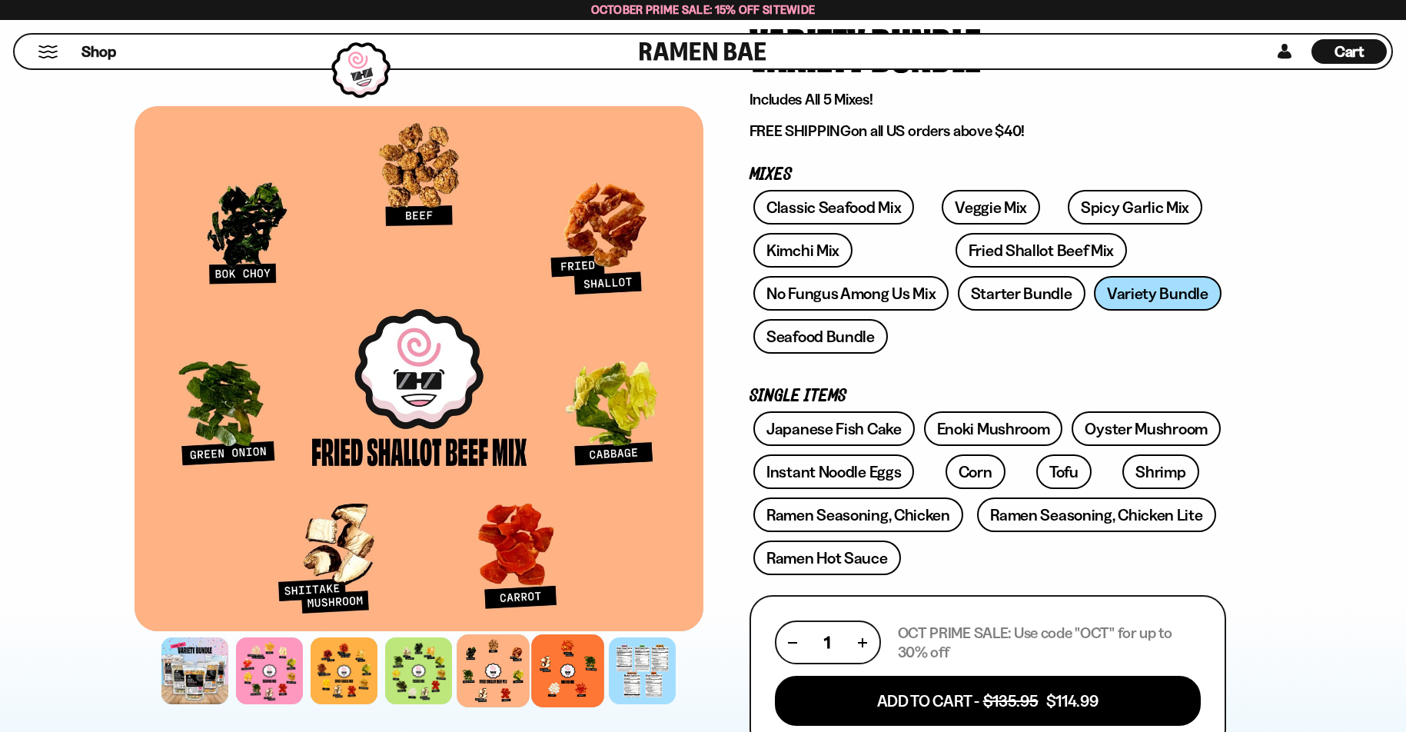
click at [561, 669] on div at bounding box center [567, 670] width 73 height 73
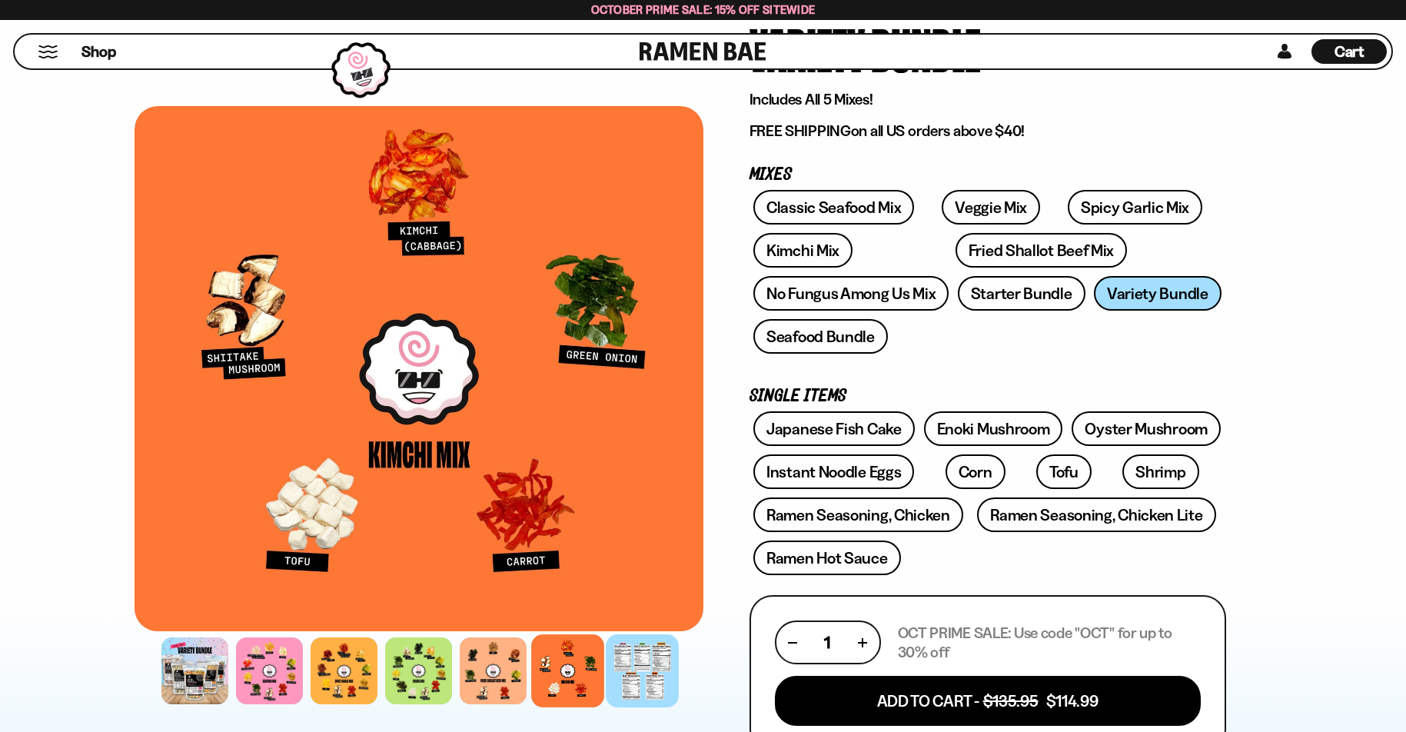
click at [628, 674] on div at bounding box center [642, 670] width 73 height 73
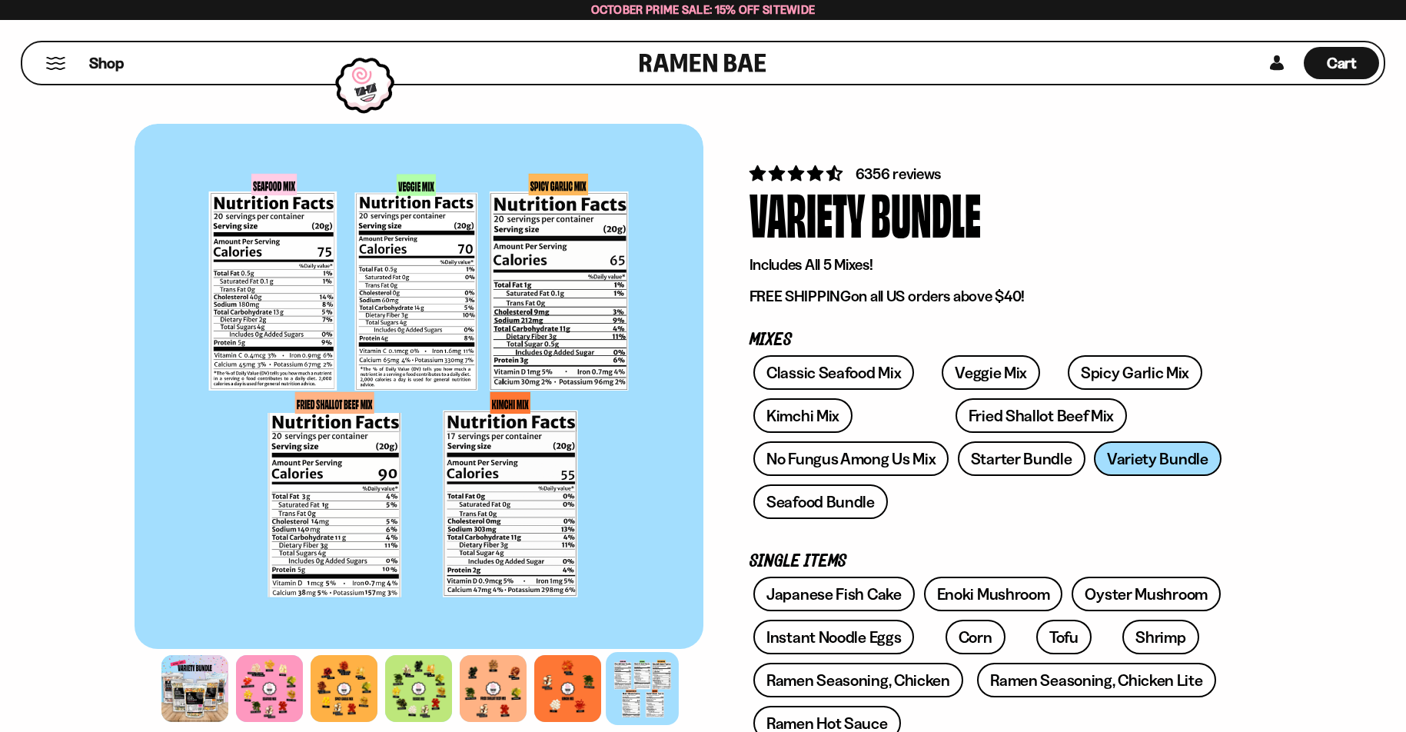
scroll to position [0, 0]
click at [110, 65] on span "Shop" at bounding box center [107, 63] width 38 height 23
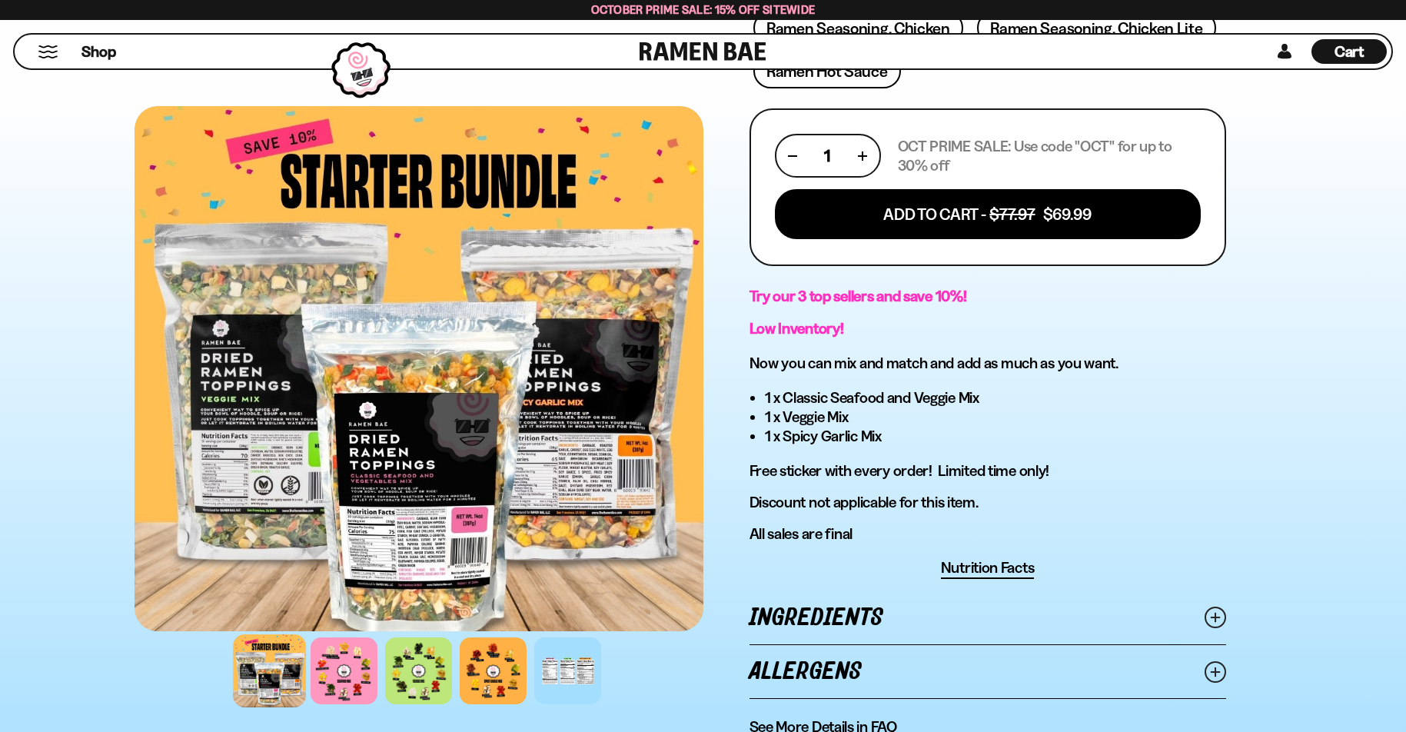
scroll to position [662, 0]
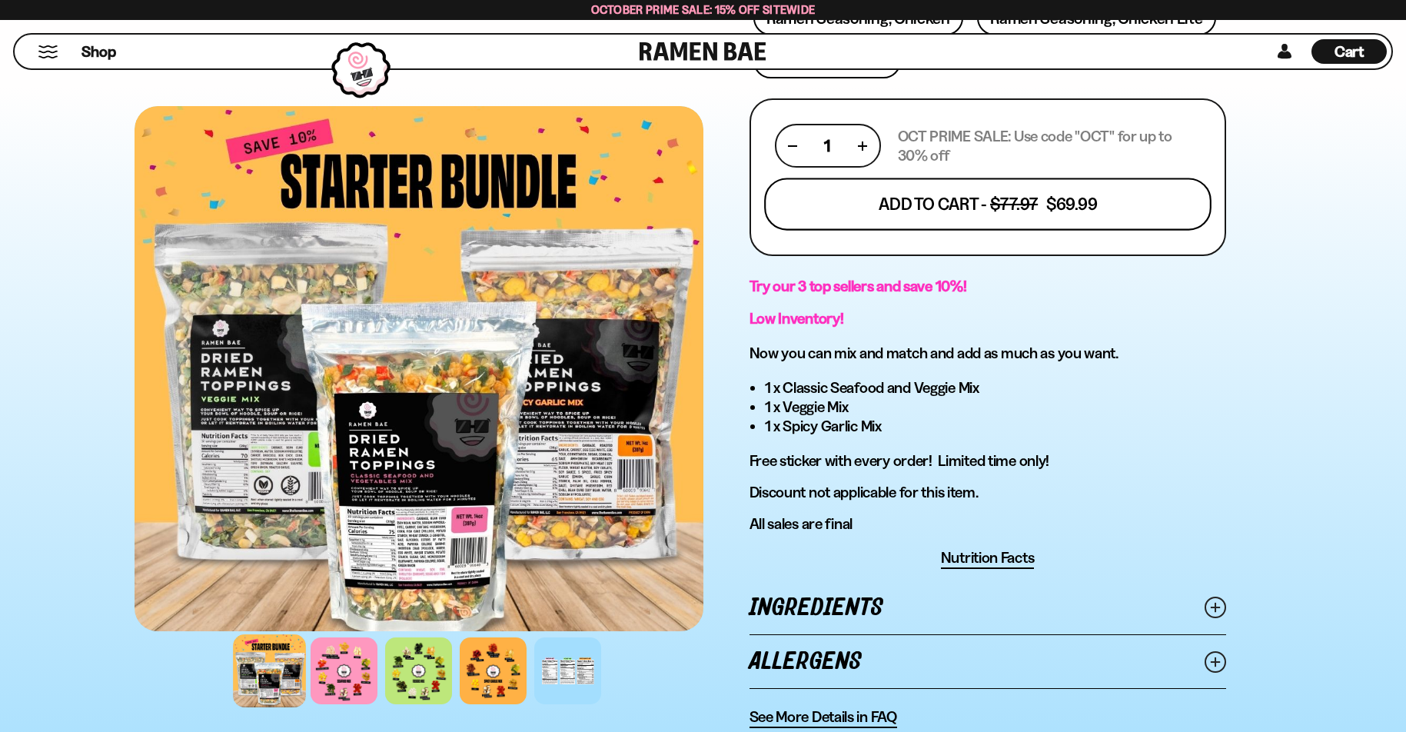
click at [1008, 208] on button "Add To Cart - $77.97 $69.99" at bounding box center [987, 204] width 447 height 52
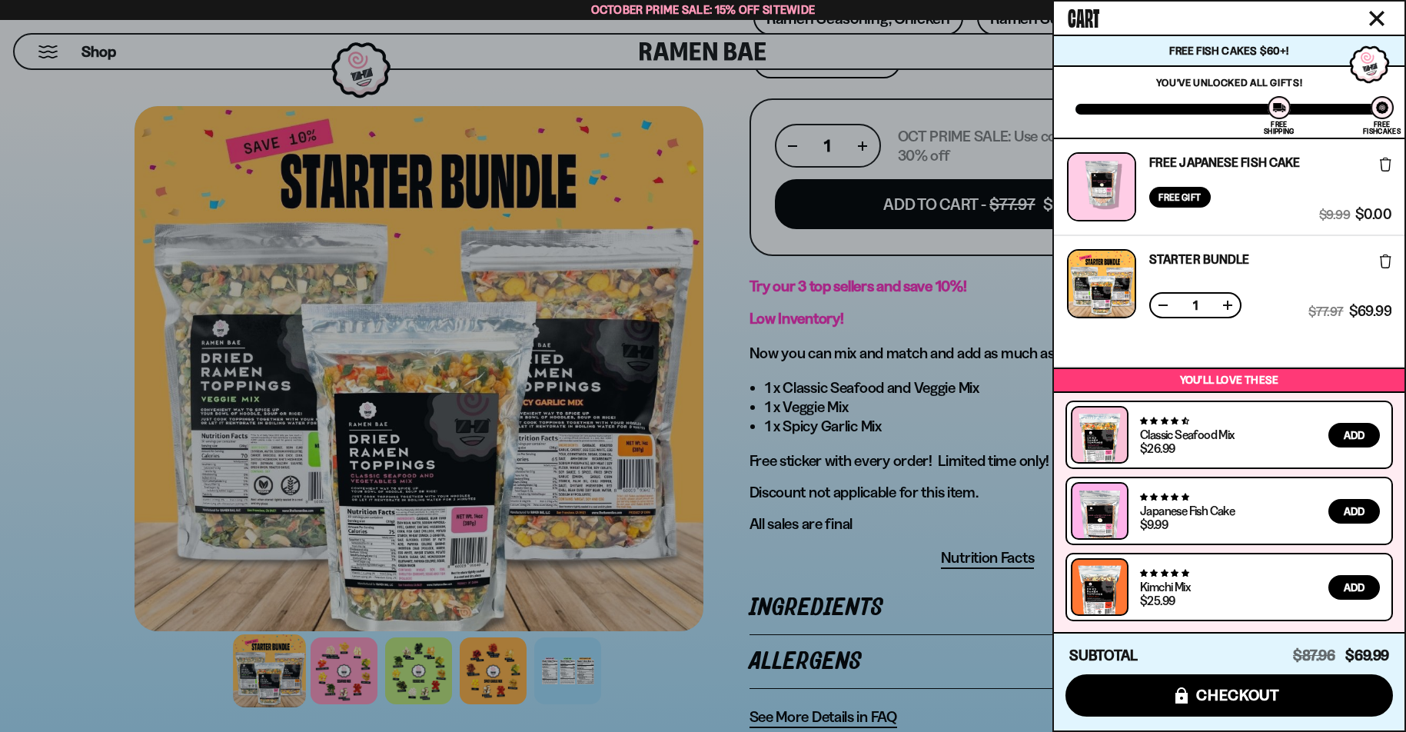
click at [1377, 16] on icon "Close cart" at bounding box center [1376, 18] width 15 height 15
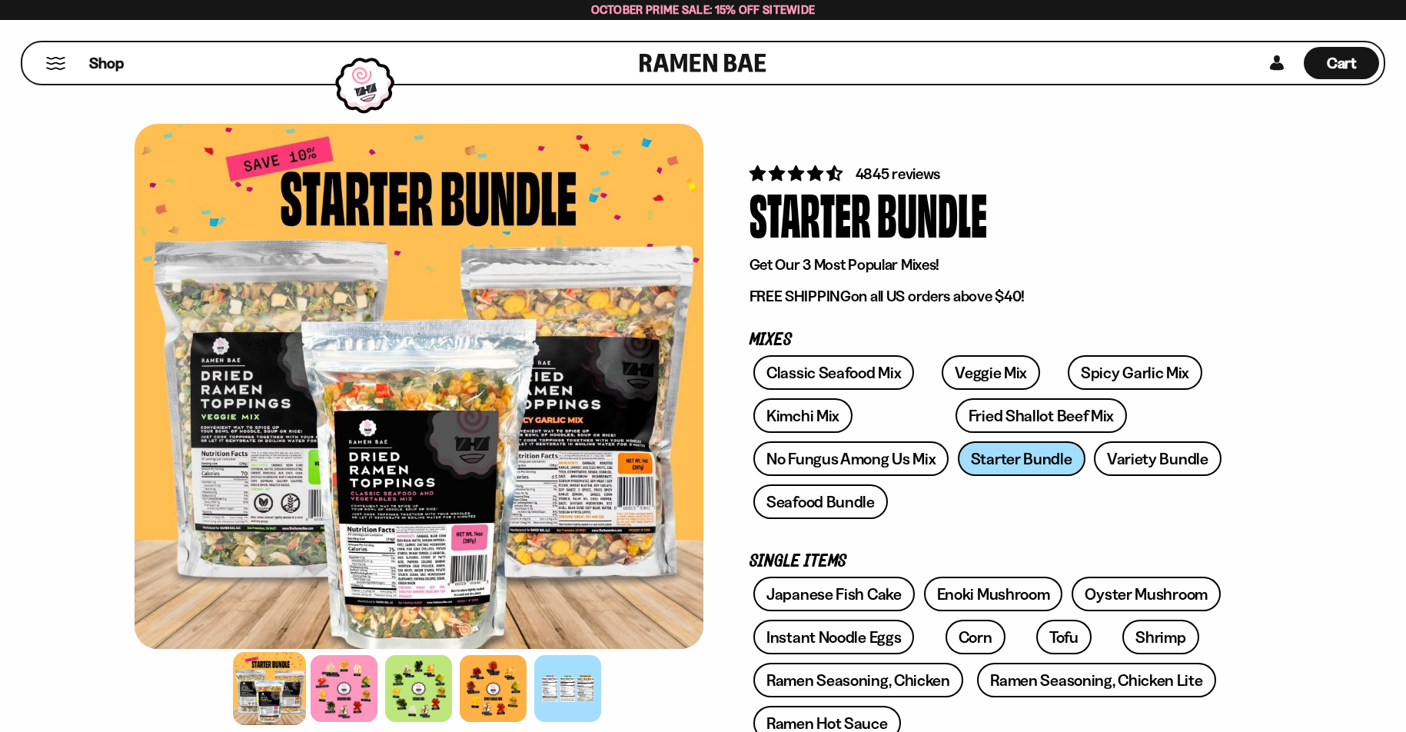
scroll to position [0, 0]
click at [956, 422] on link "Fried Shallot Beef Mix" at bounding box center [1041, 415] width 171 height 35
